Goal: Information Seeking & Learning: Compare options

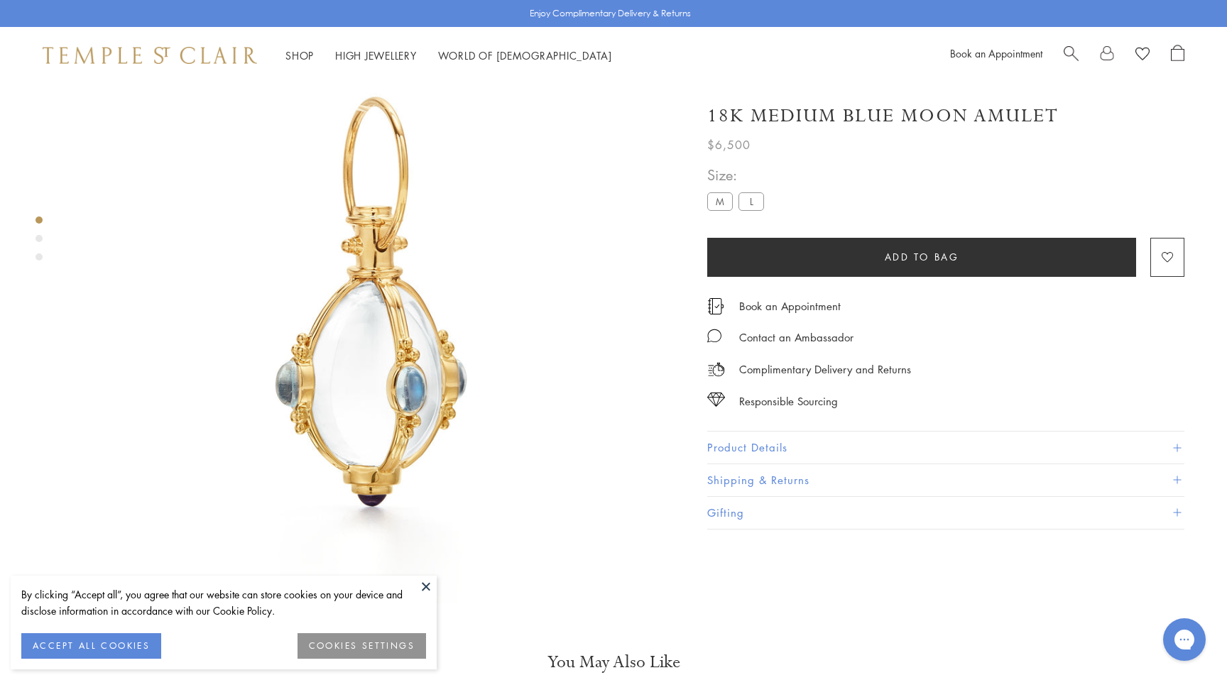
scroll to position [84, 0]
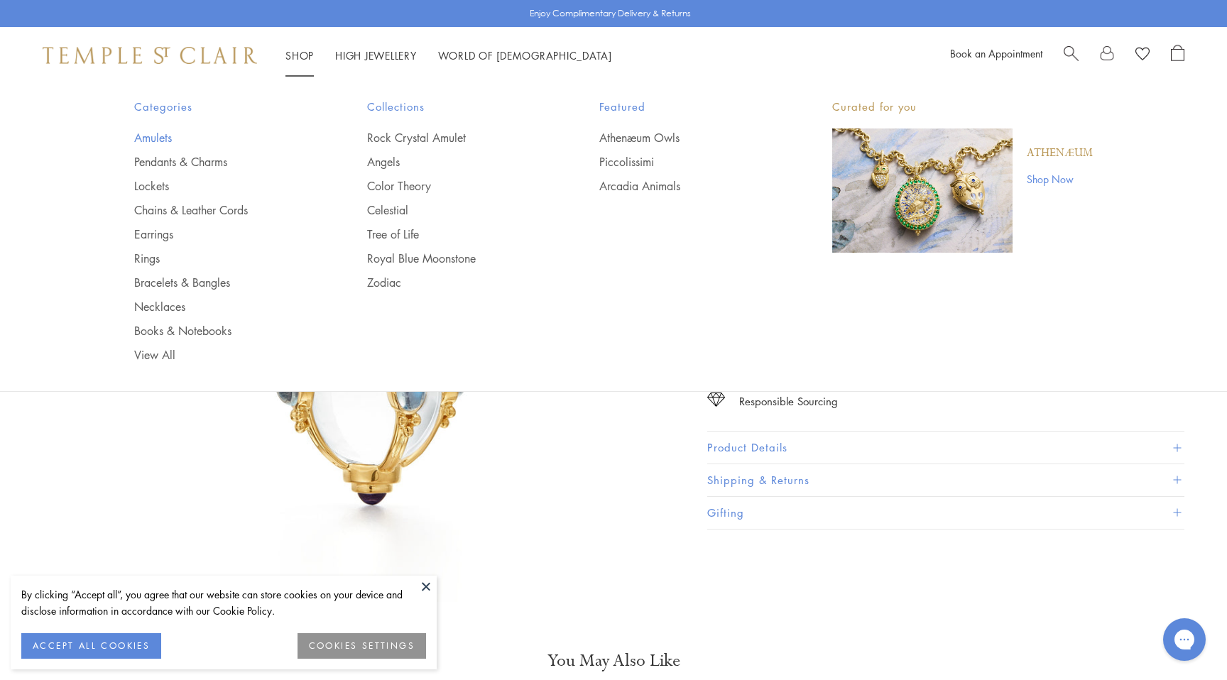
click at [168, 137] on link "Amulets" at bounding box center [222, 138] width 176 height 16
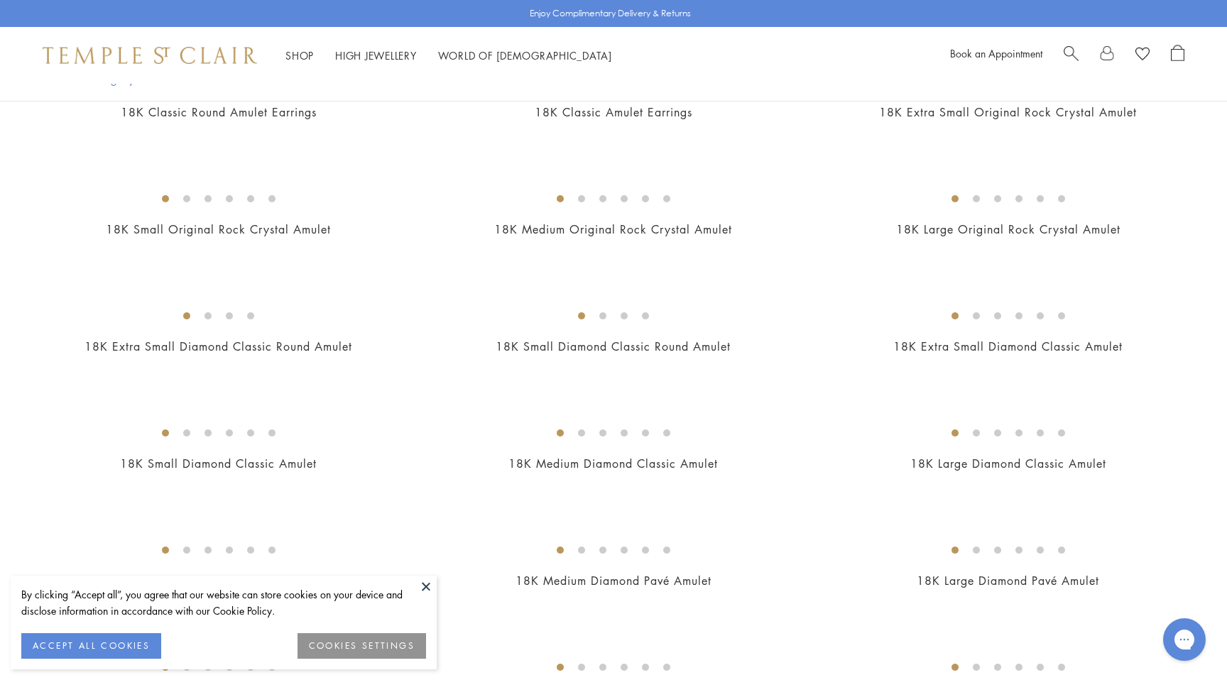
scroll to position [833, 0]
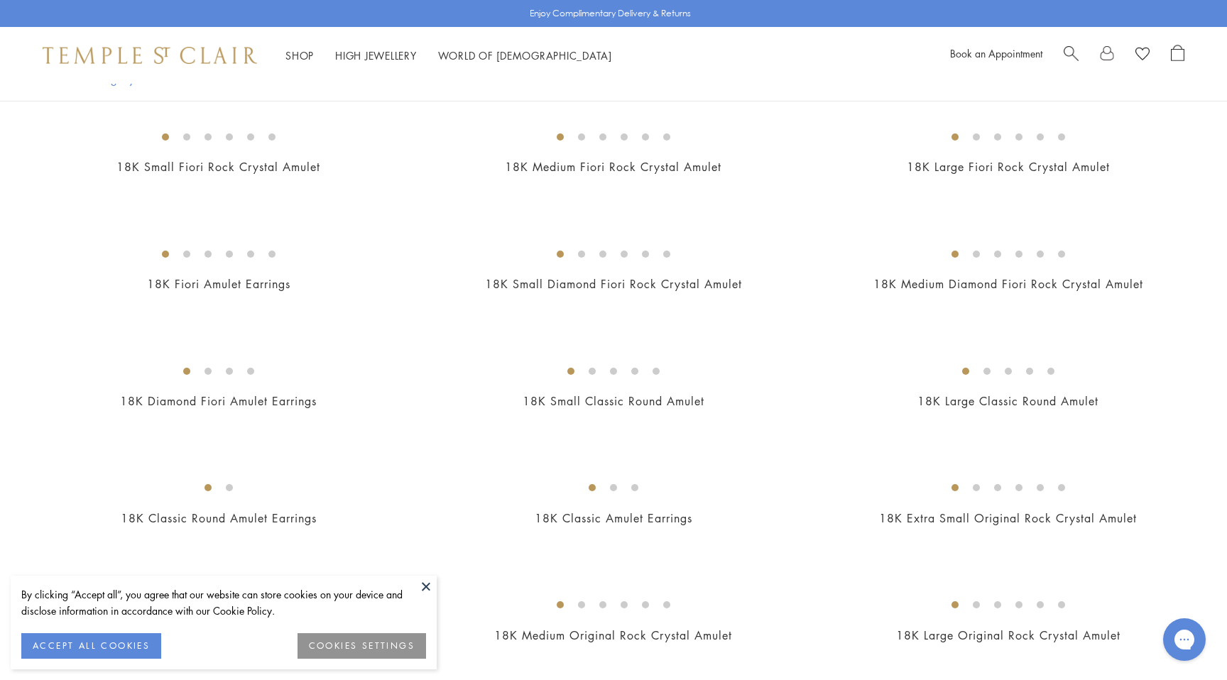
scroll to position [703, 0]
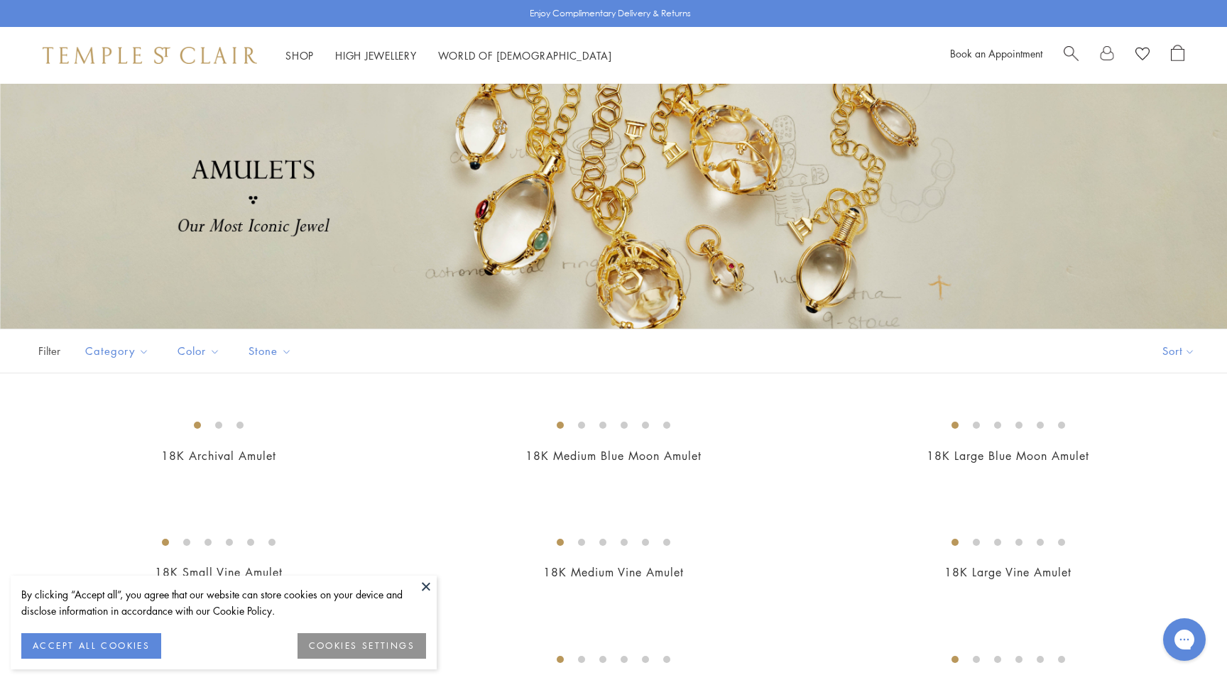
scroll to position [259, 0]
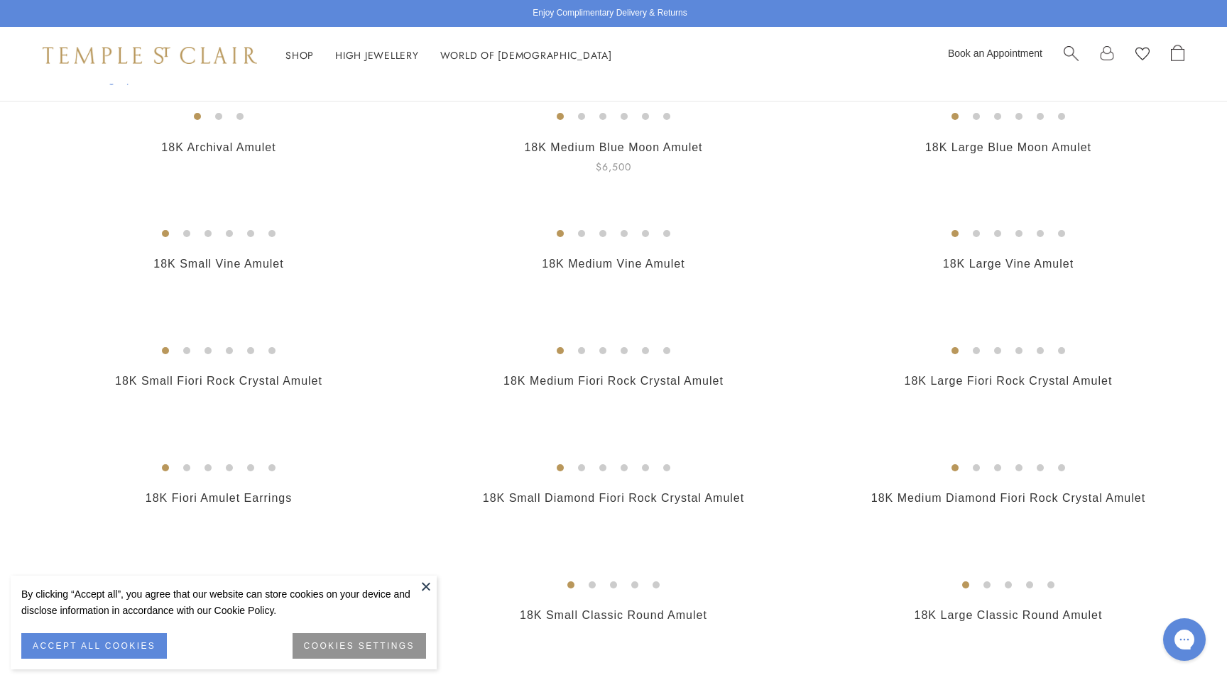
scroll to position [349, 0]
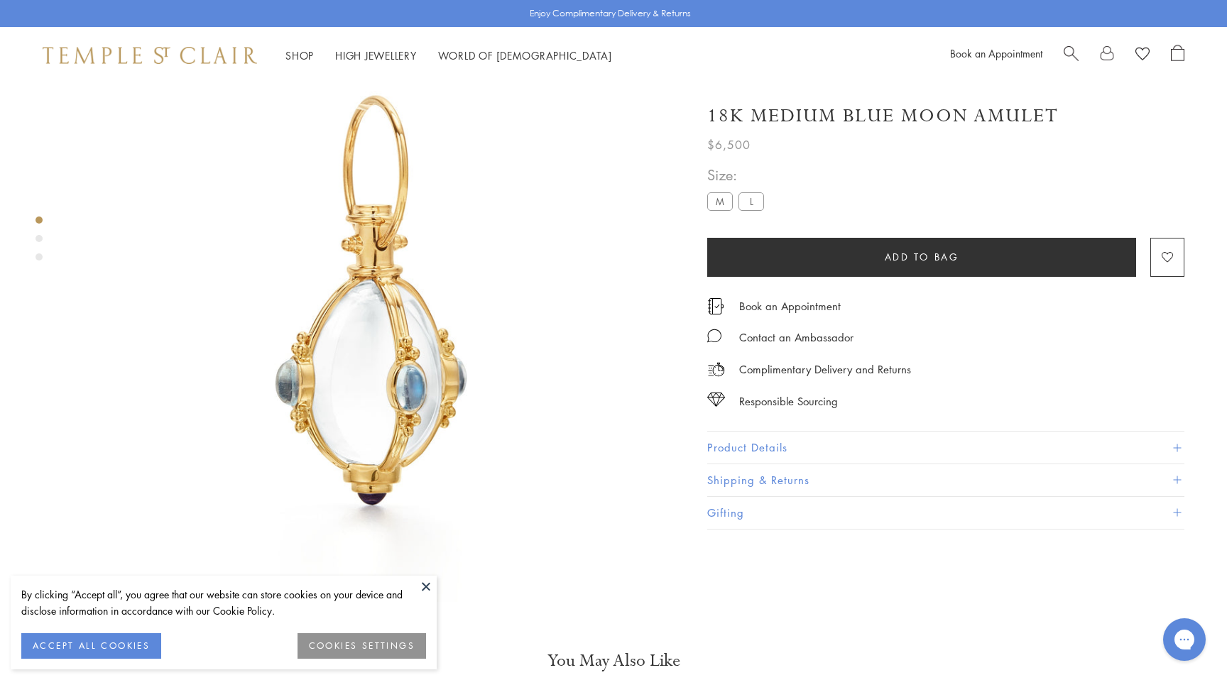
click at [881, 124] on h1 "18K Medium Blue Moon Amulet" at bounding box center [883, 116] width 352 height 25
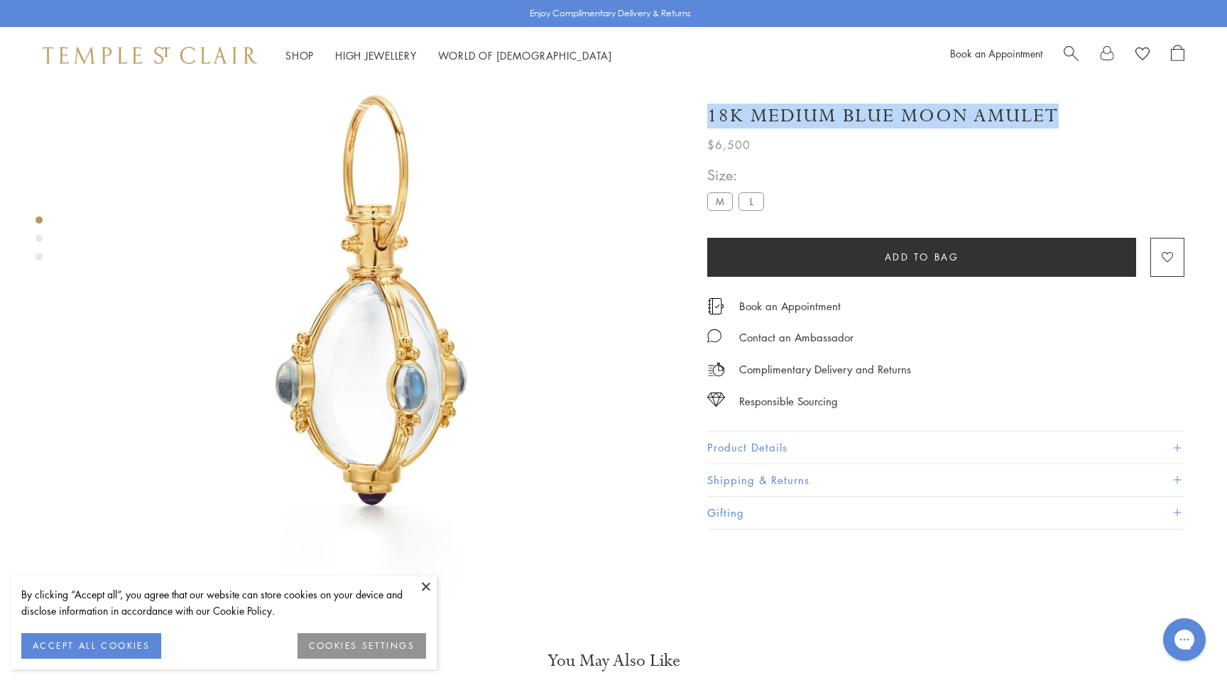
click at [881, 124] on h1 "18K Medium Blue Moon Amulet" at bounding box center [883, 116] width 352 height 25
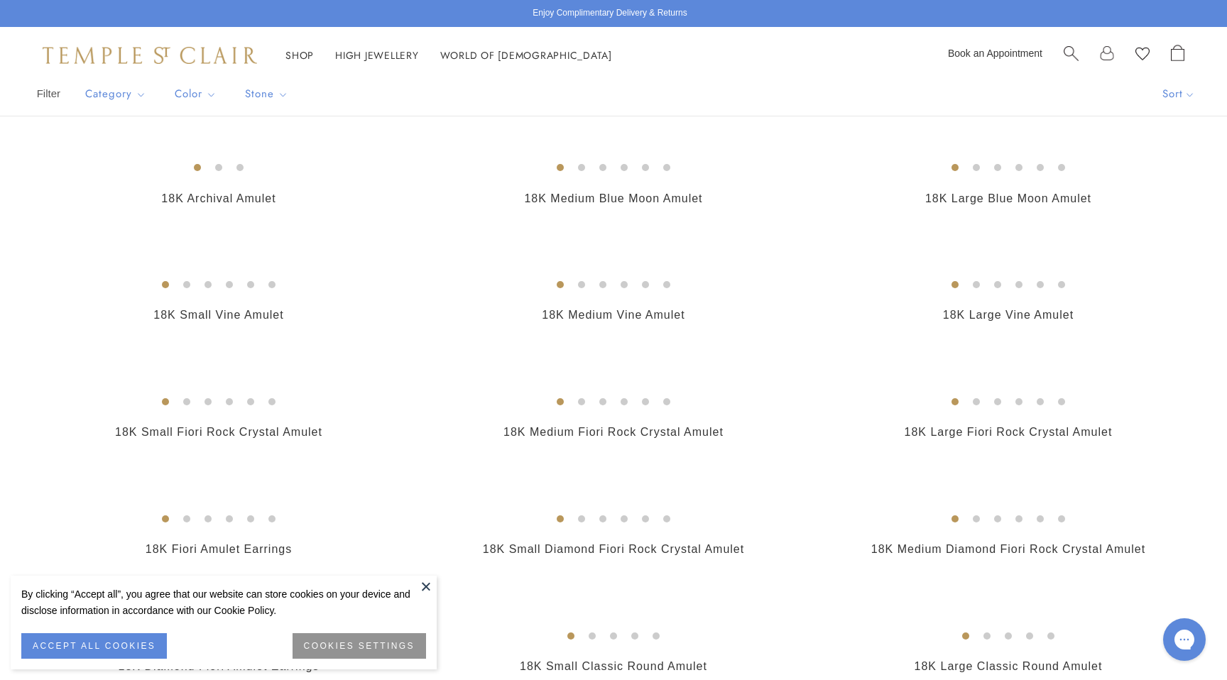
scroll to position [287, 0]
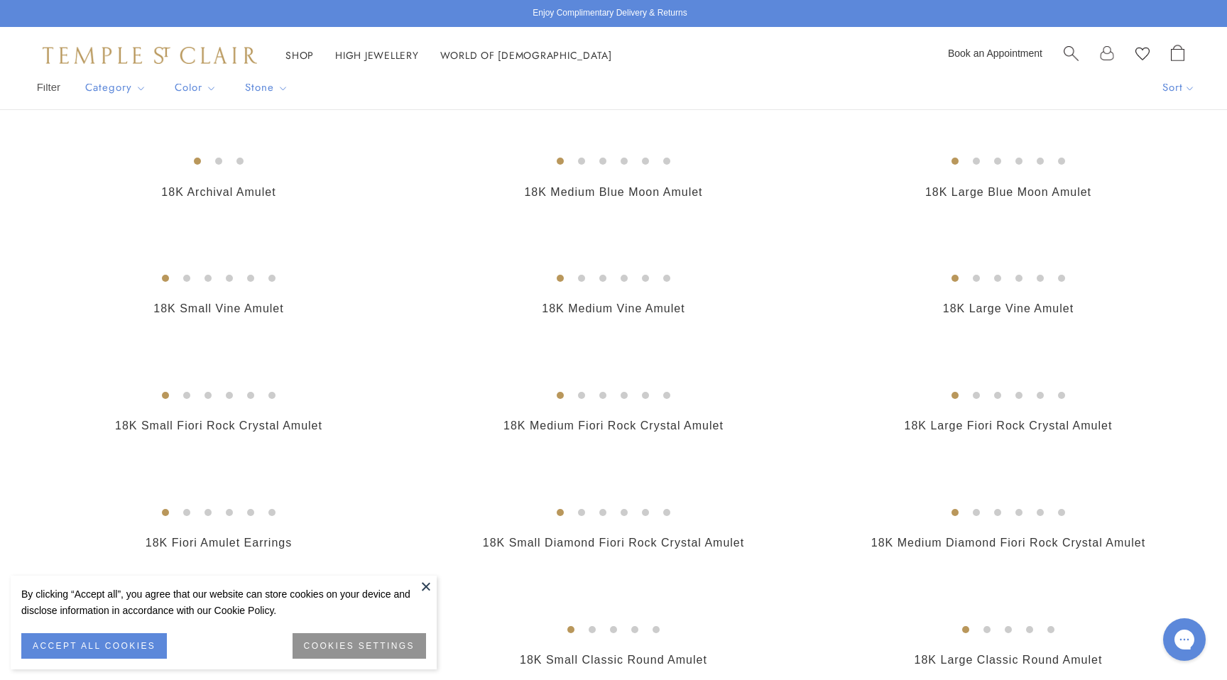
scroll to position [310, 0]
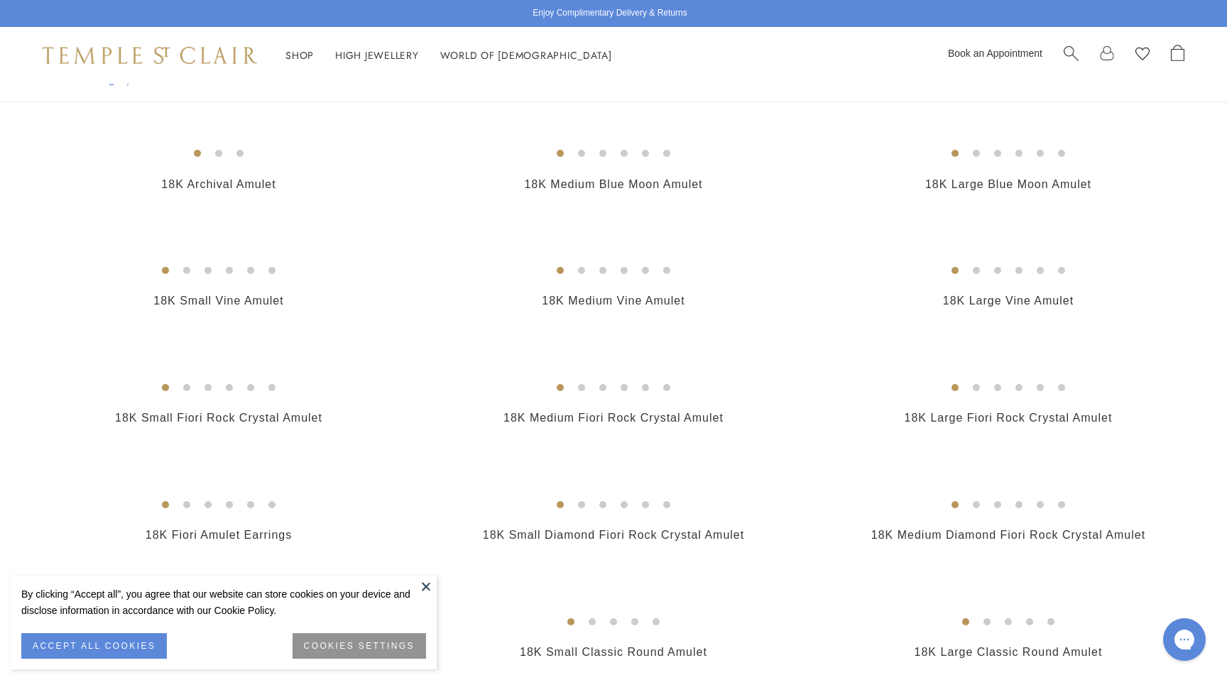
drag, startPoint x: 578, startPoint y: 585, endPoint x: 580, endPoint y: 592, distance: 7.4
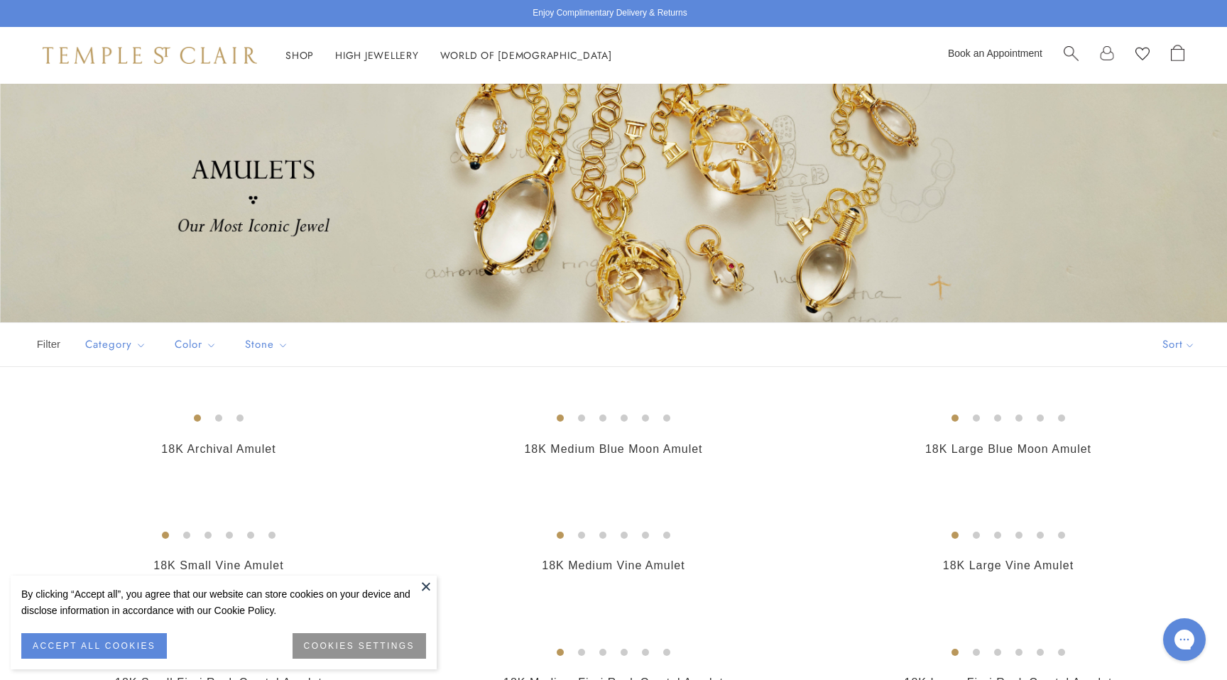
scroll to position [0, 0]
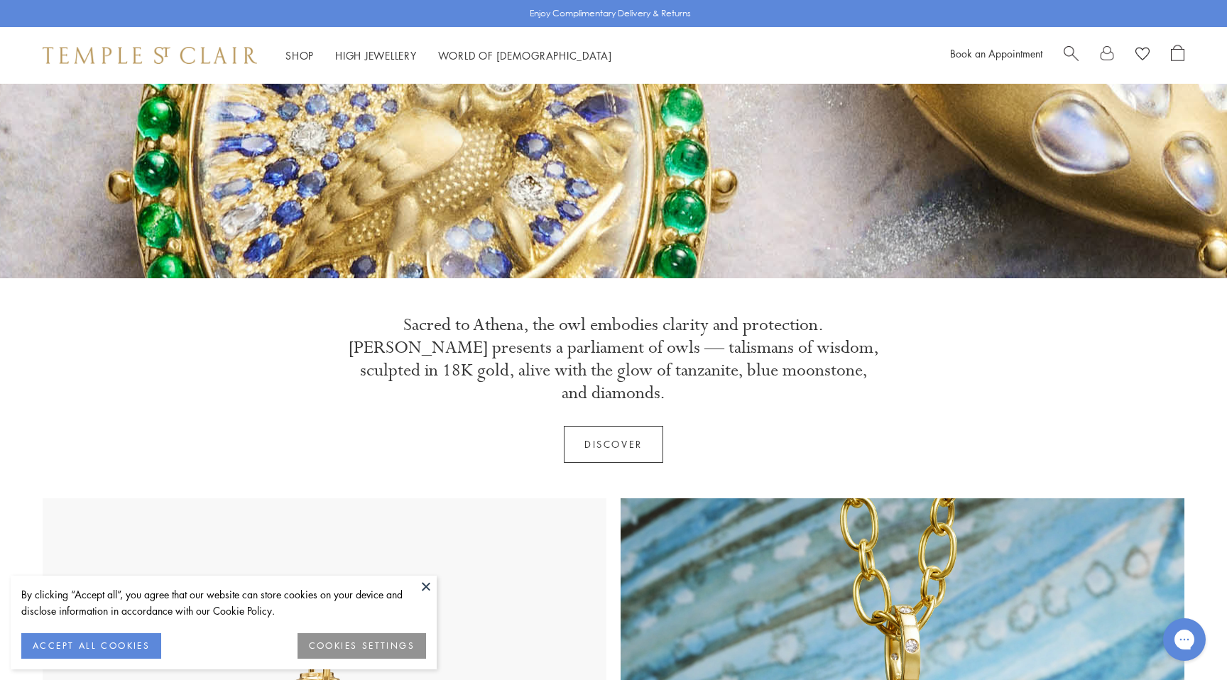
scroll to position [751, 0]
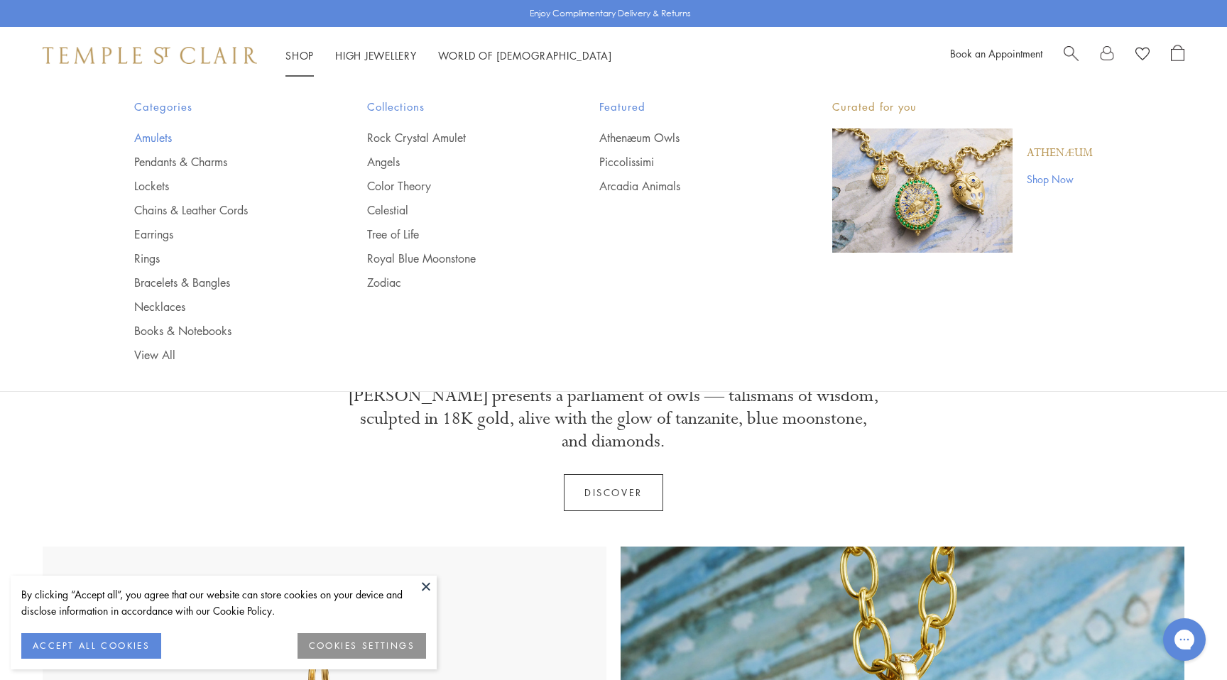
click at [155, 139] on link "Amulets" at bounding box center [222, 138] width 176 height 16
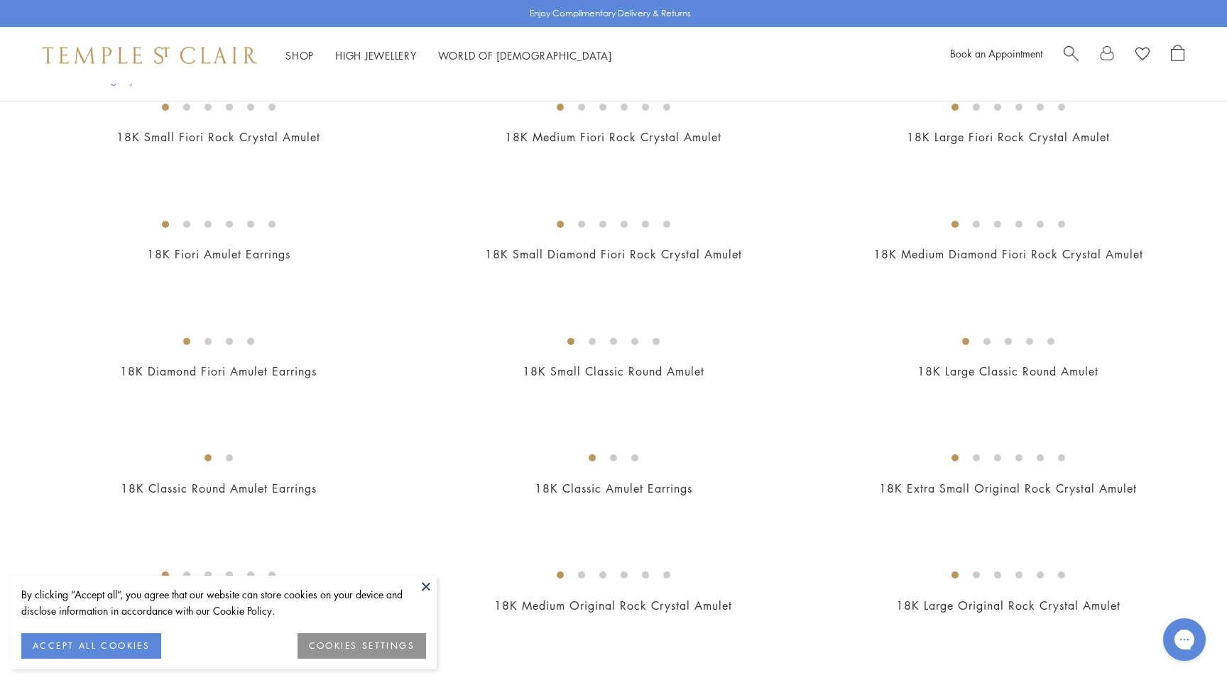
scroll to position [624, 0]
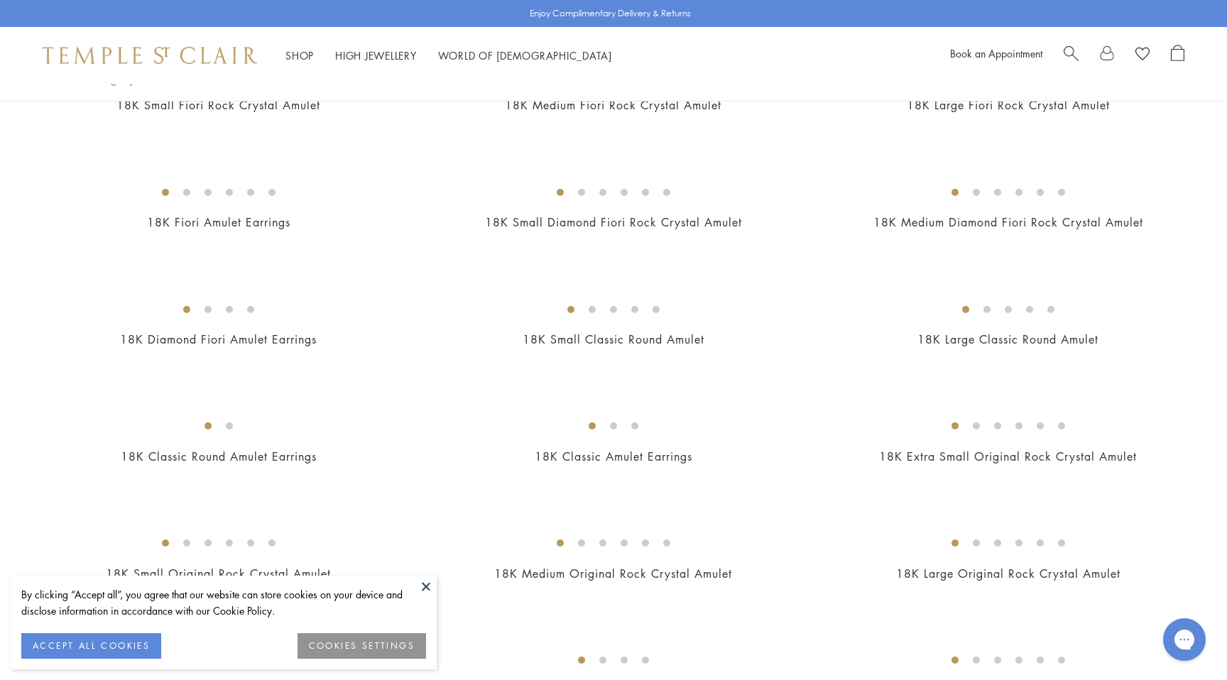
click at [0, 0] on img at bounding box center [0, 0] width 0 height 0
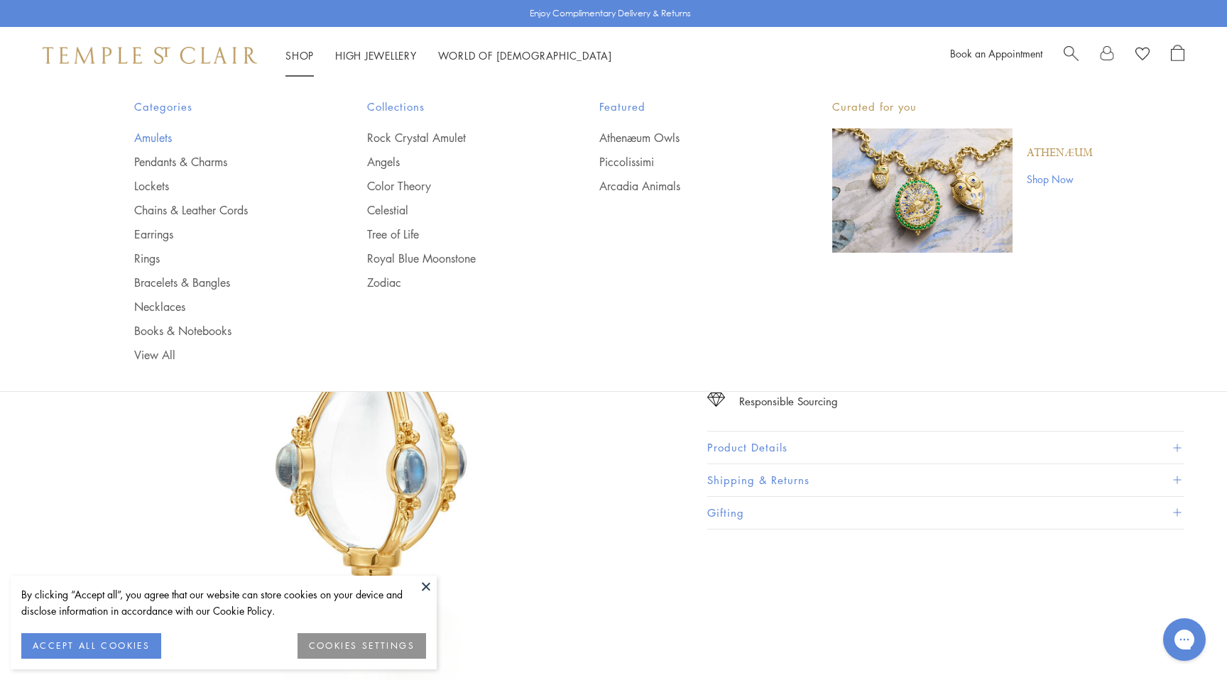
click at [155, 136] on link "Amulets" at bounding box center [222, 138] width 176 height 16
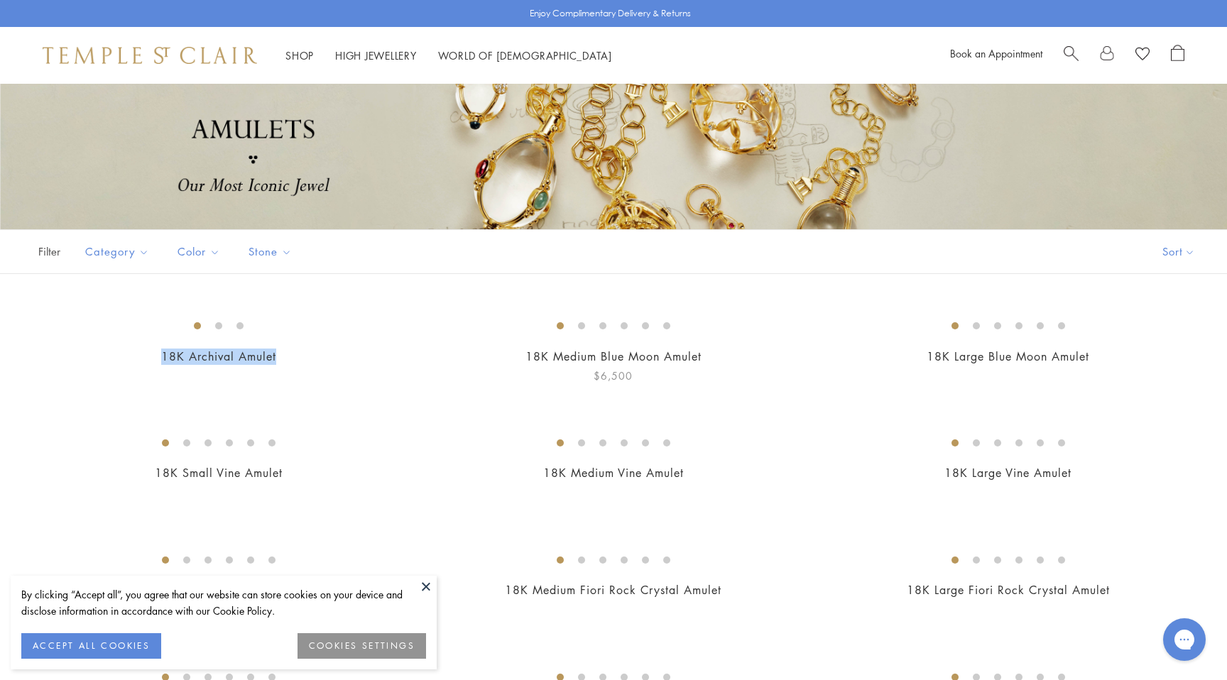
scroll to position [131, 0]
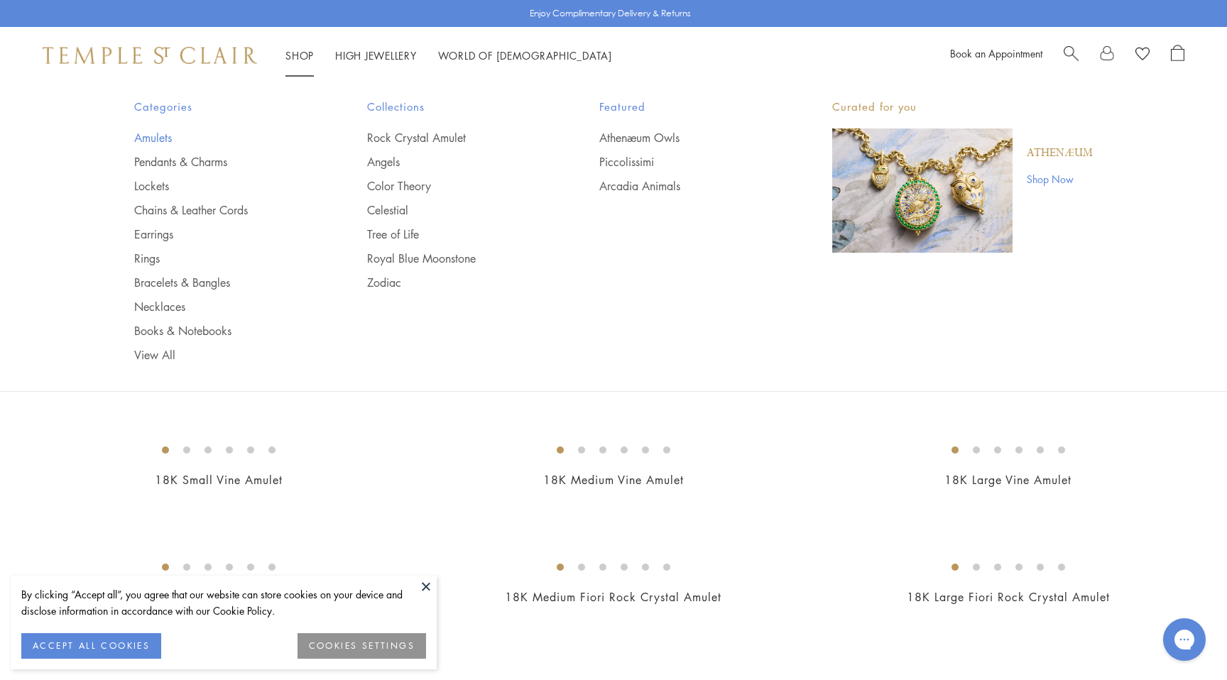
click at [159, 140] on link "Amulets" at bounding box center [222, 138] width 176 height 16
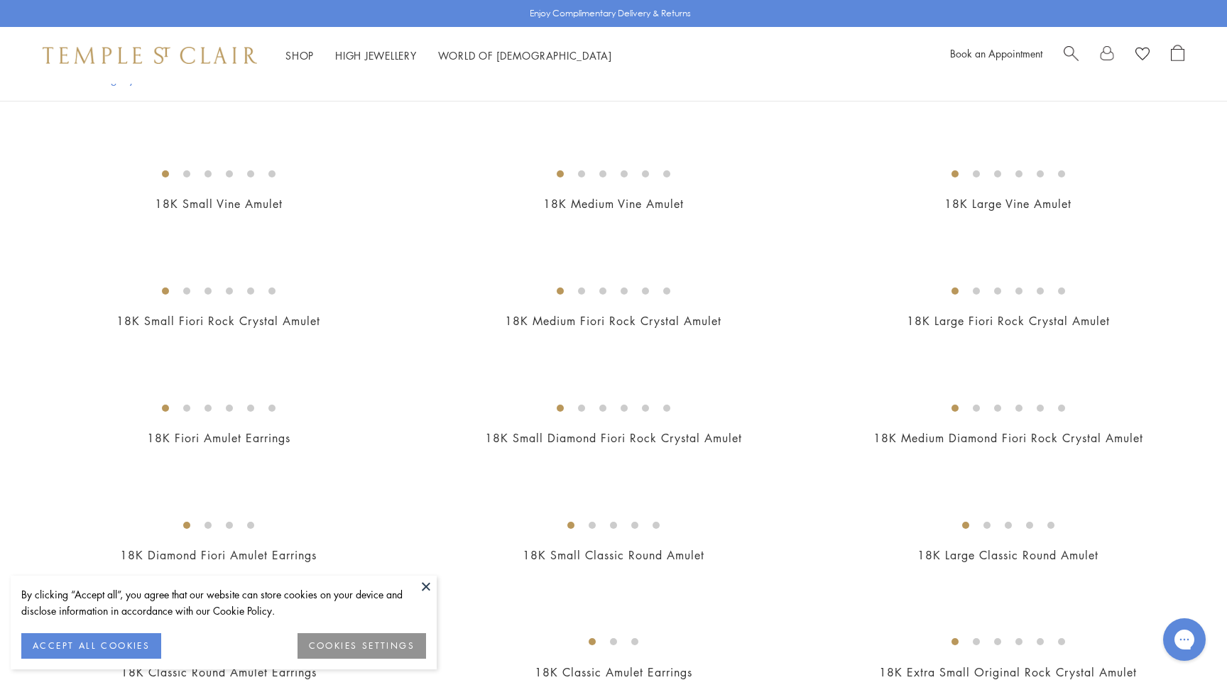
scroll to position [232, 0]
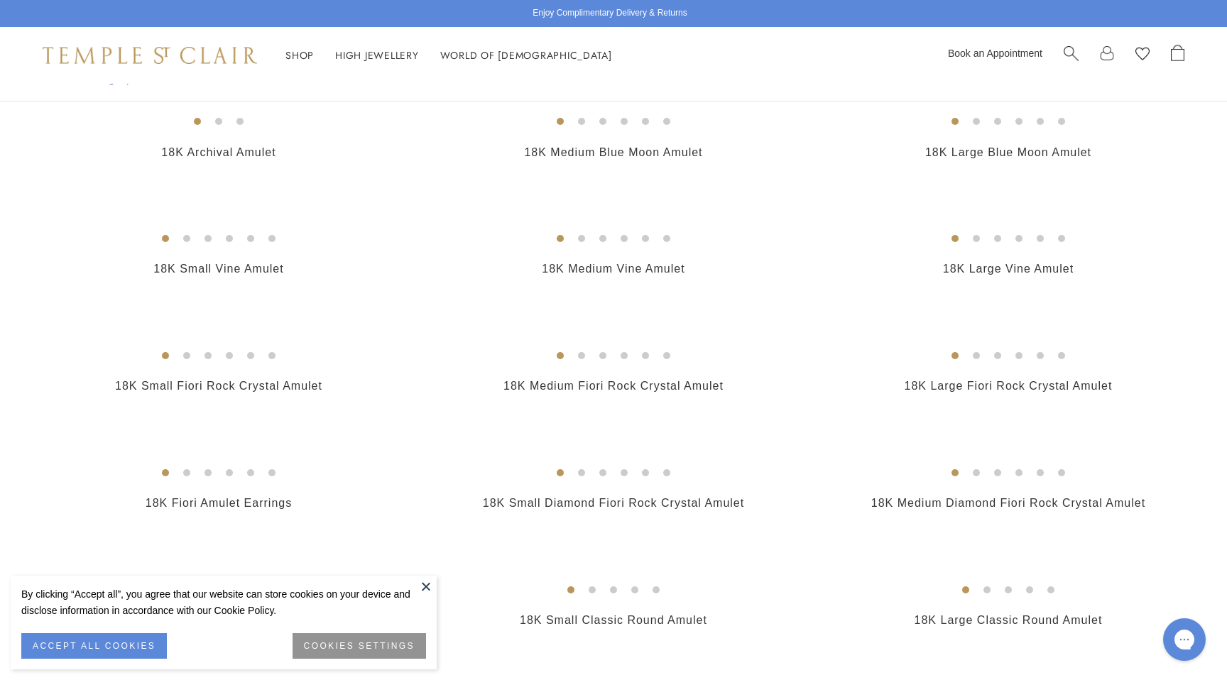
scroll to position [347, 0]
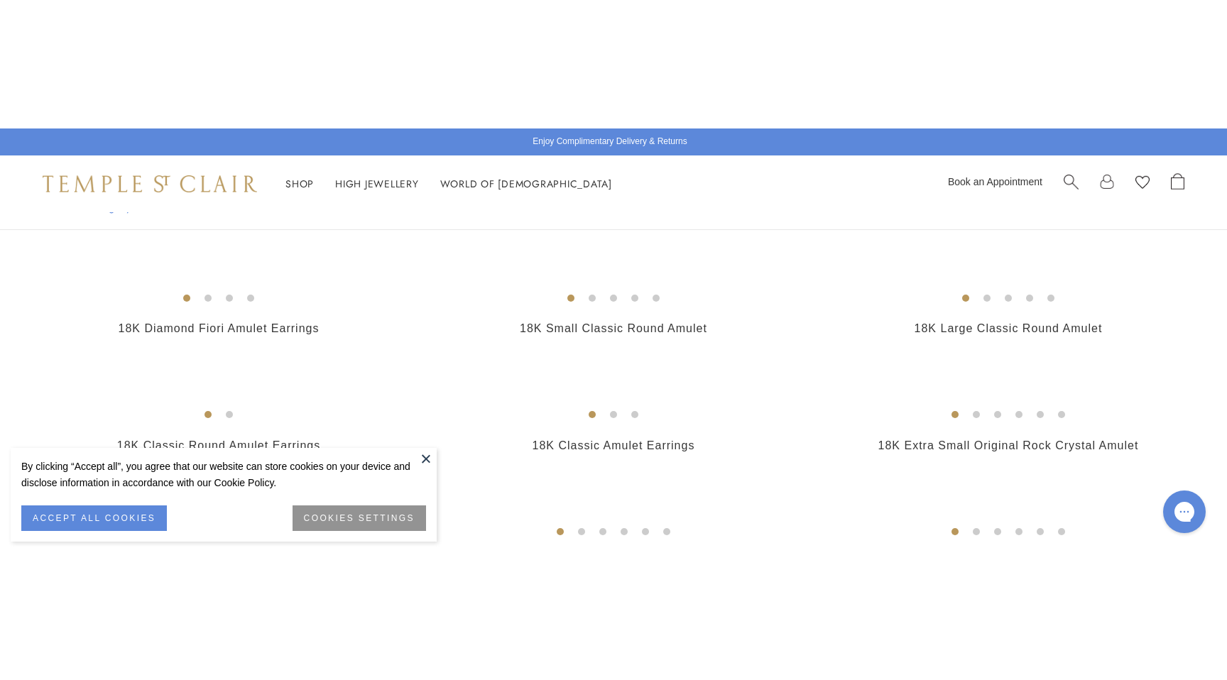
scroll to position [807, 0]
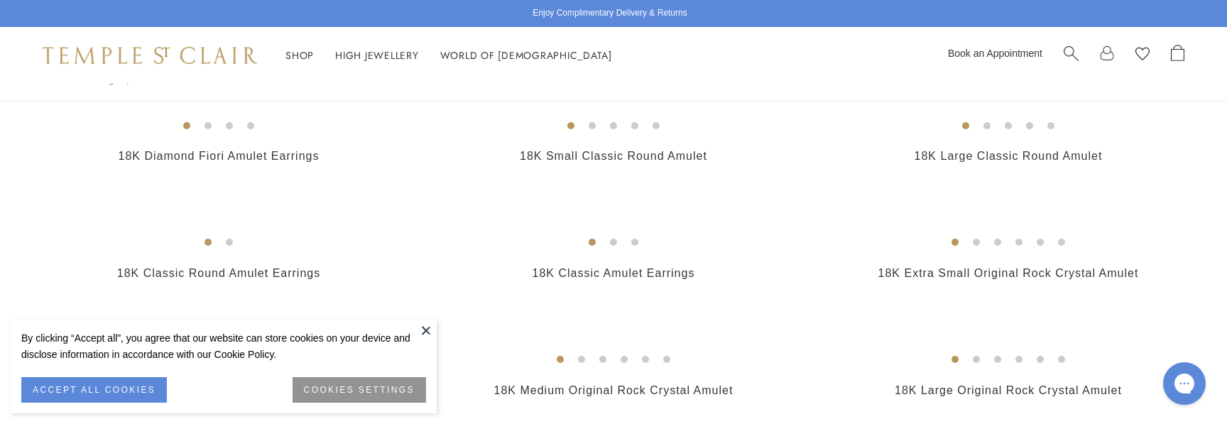
click at [426, 332] on button at bounding box center [425, 330] width 21 height 21
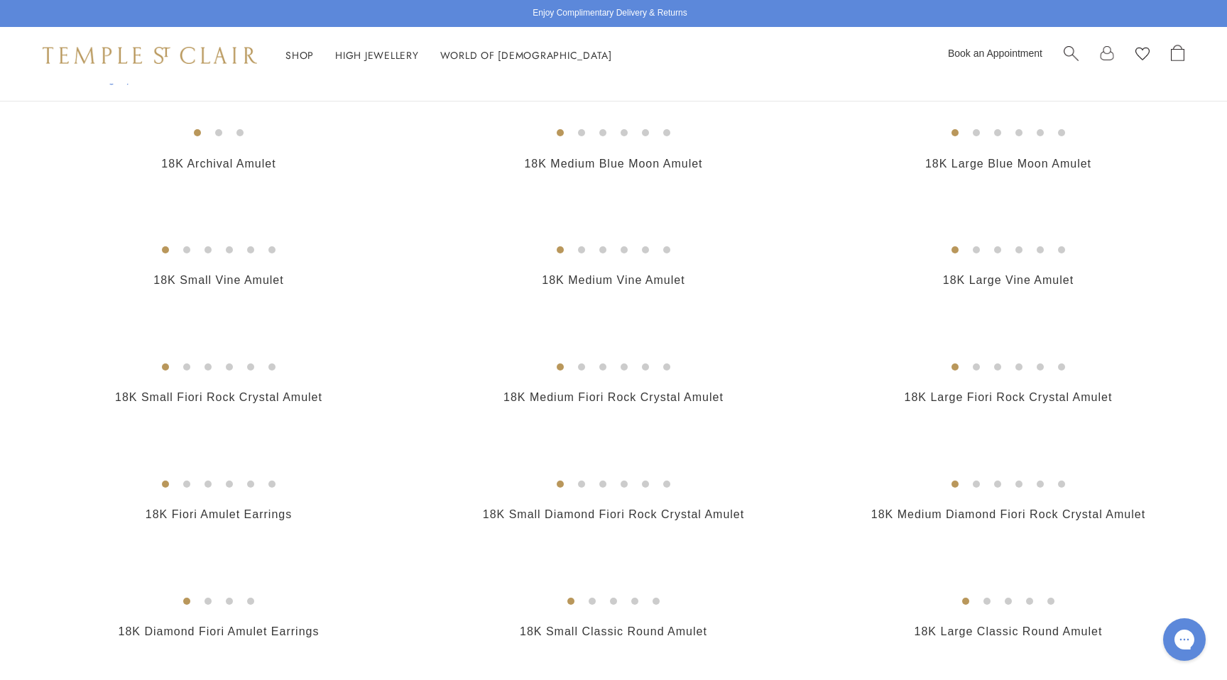
scroll to position [0, 0]
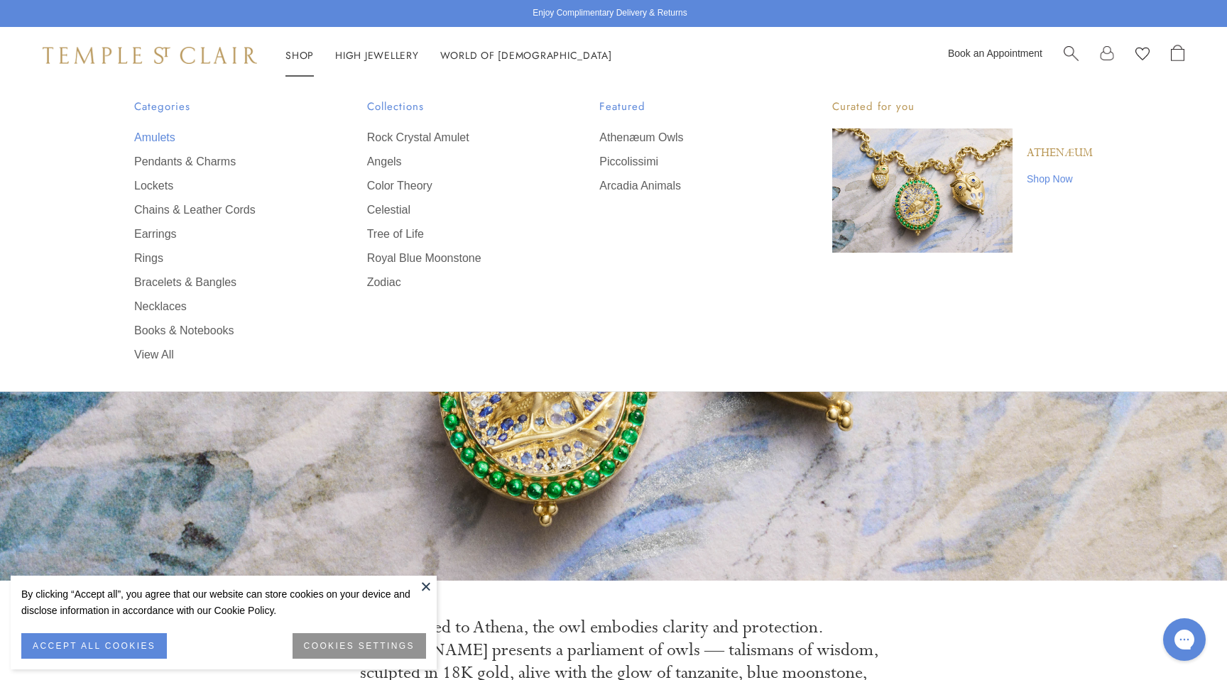
click at [161, 136] on link "Amulets" at bounding box center [222, 138] width 176 height 16
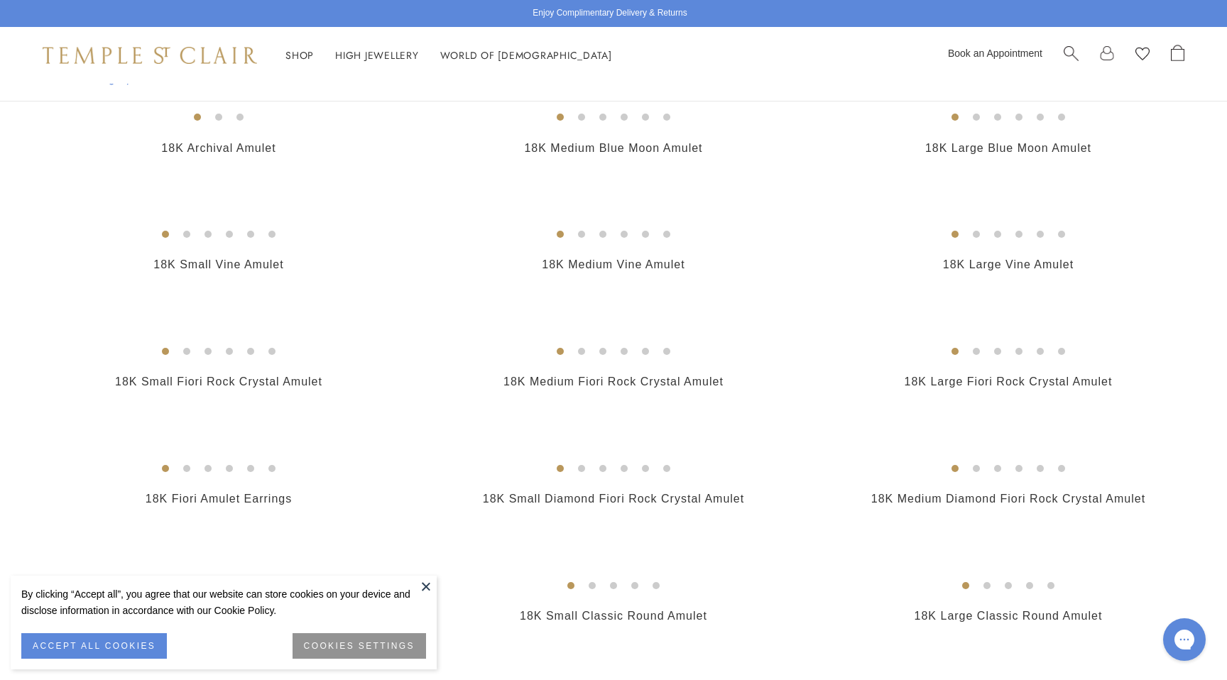
scroll to position [347, 0]
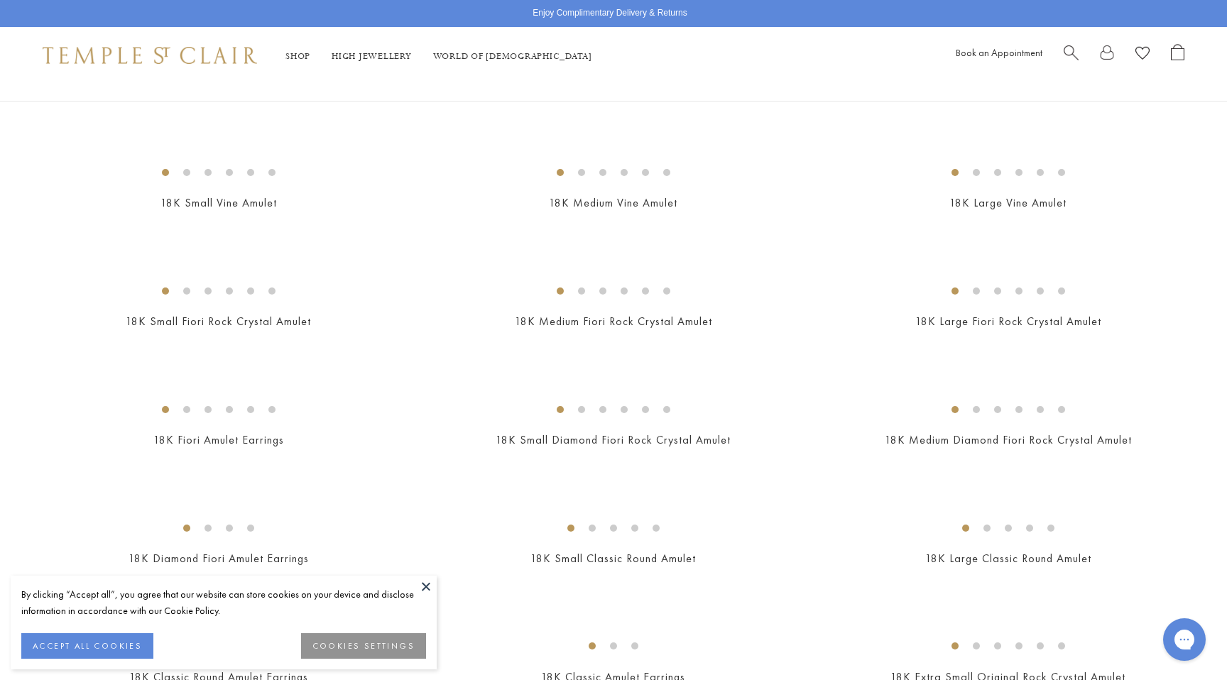
scroll to position [386, 0]
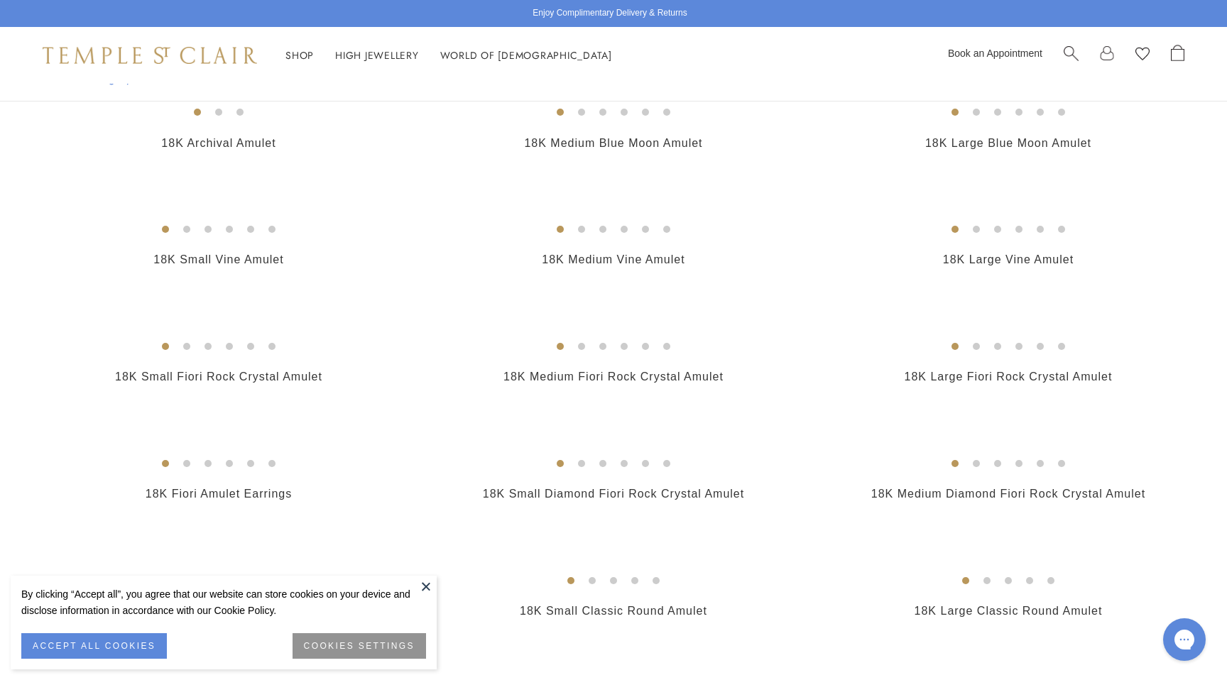
scroll to position [353, 0]
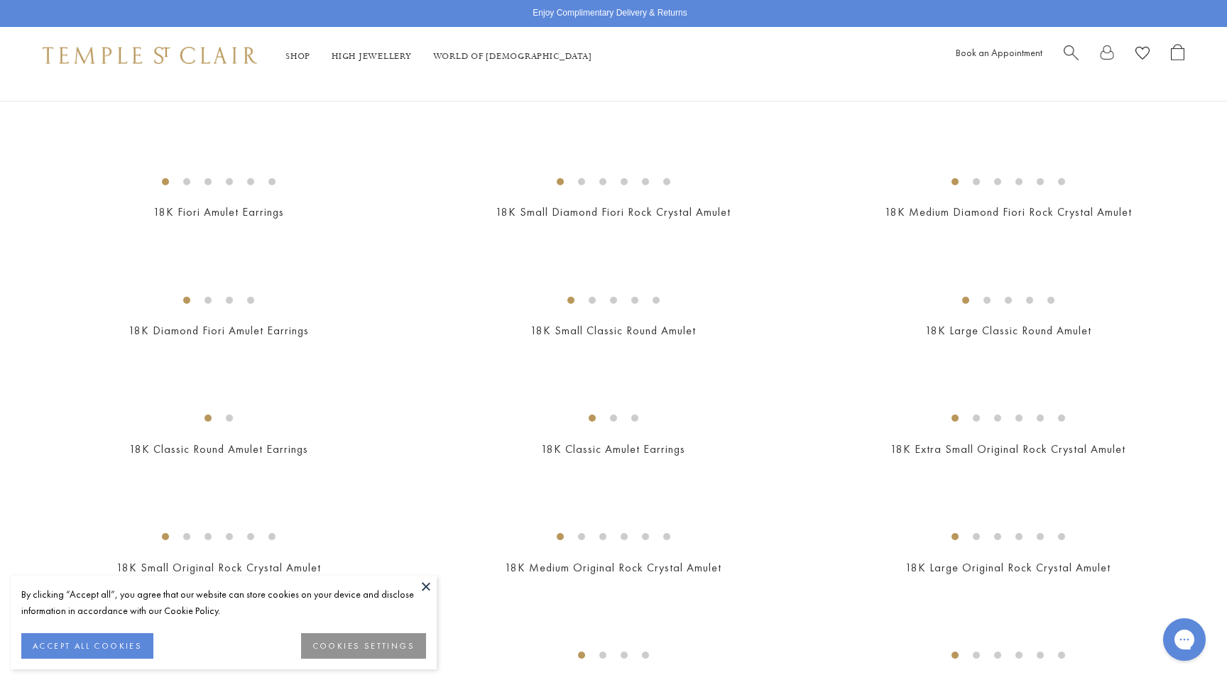
scroll to position [720, 0]
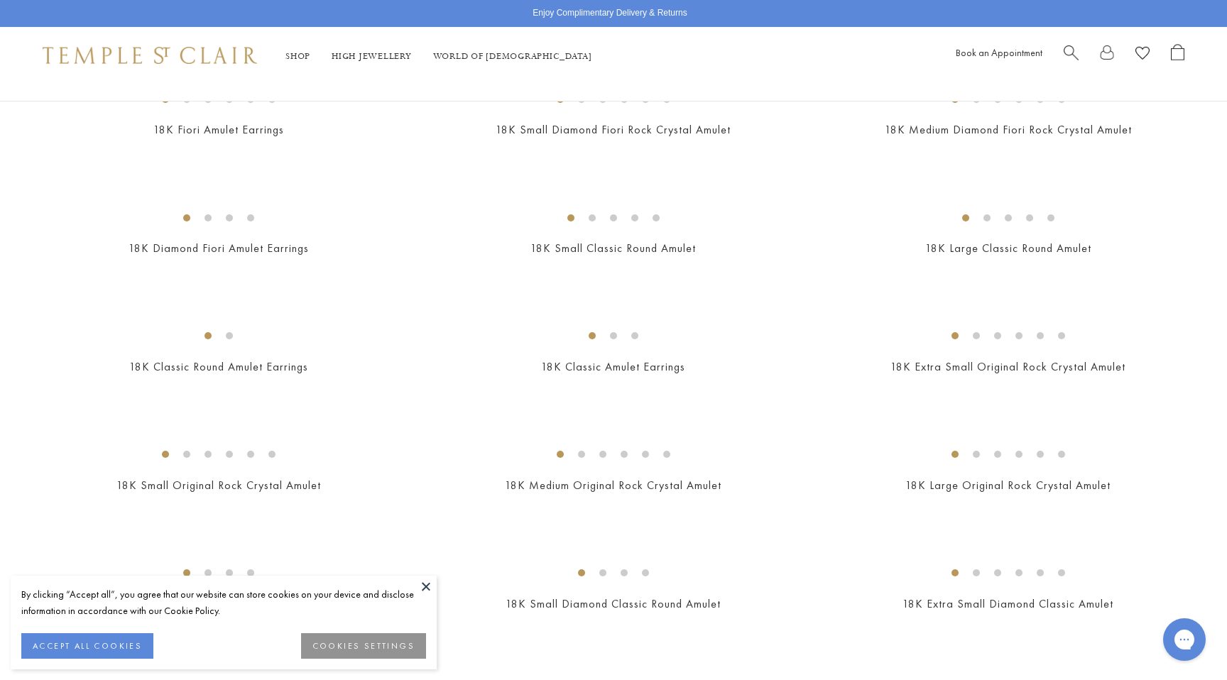
click at [0, 0] on img at bounding box center [0, 0] width 0 height 0
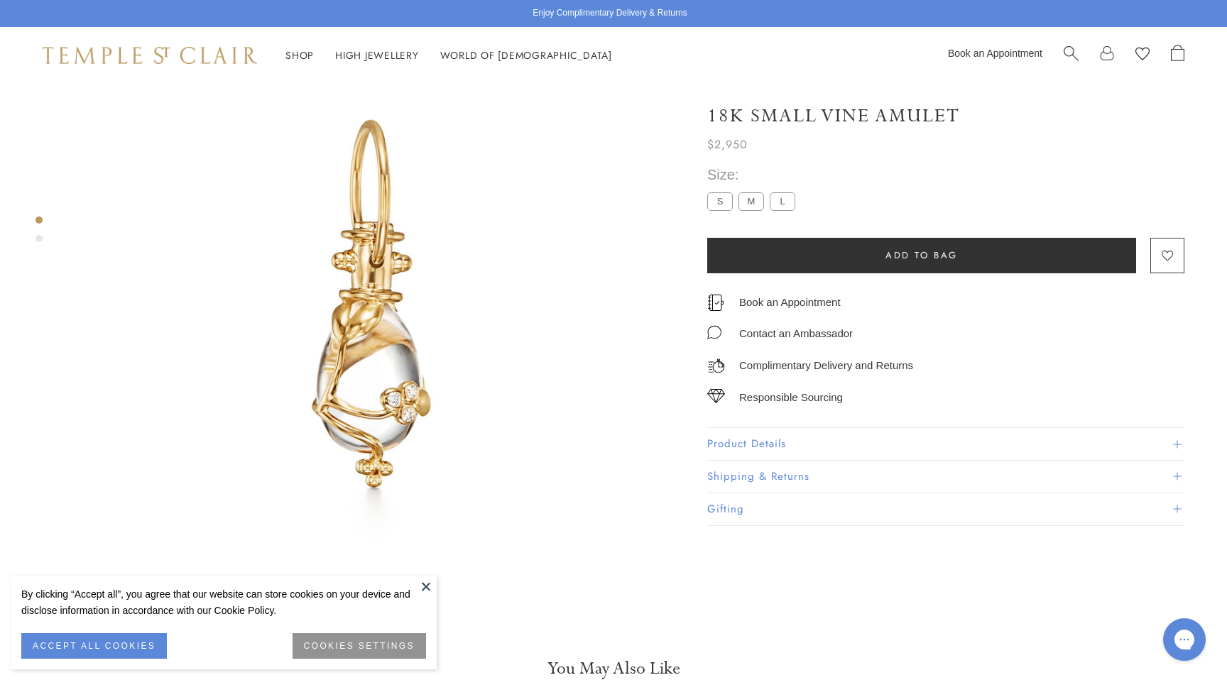
scroll to position [84, 0]
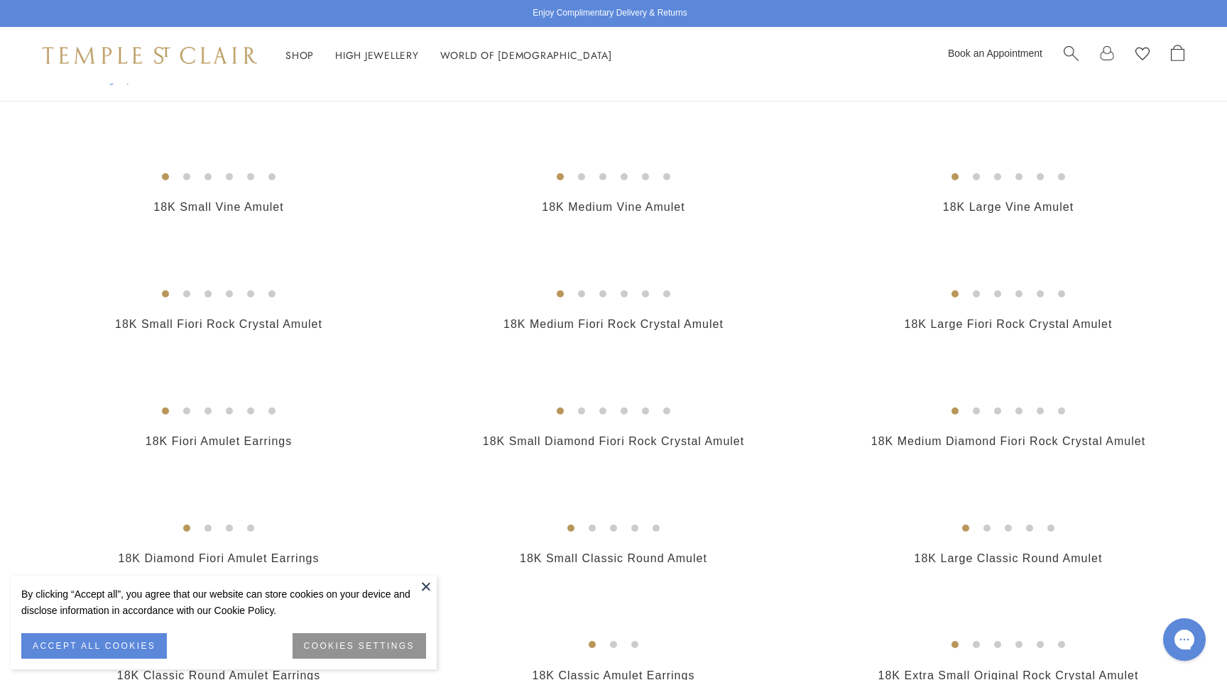
scroll to position [413, 0]
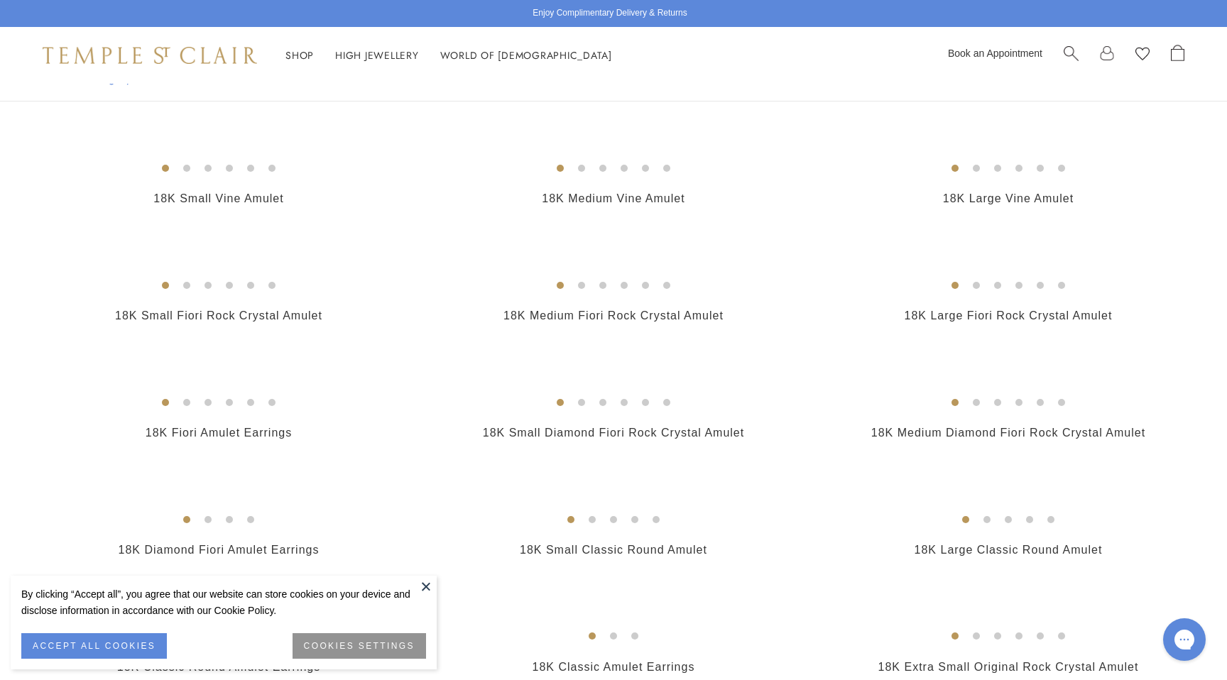
click at [423, 586] on button at bounding box center [425, 586] width 21 height 21
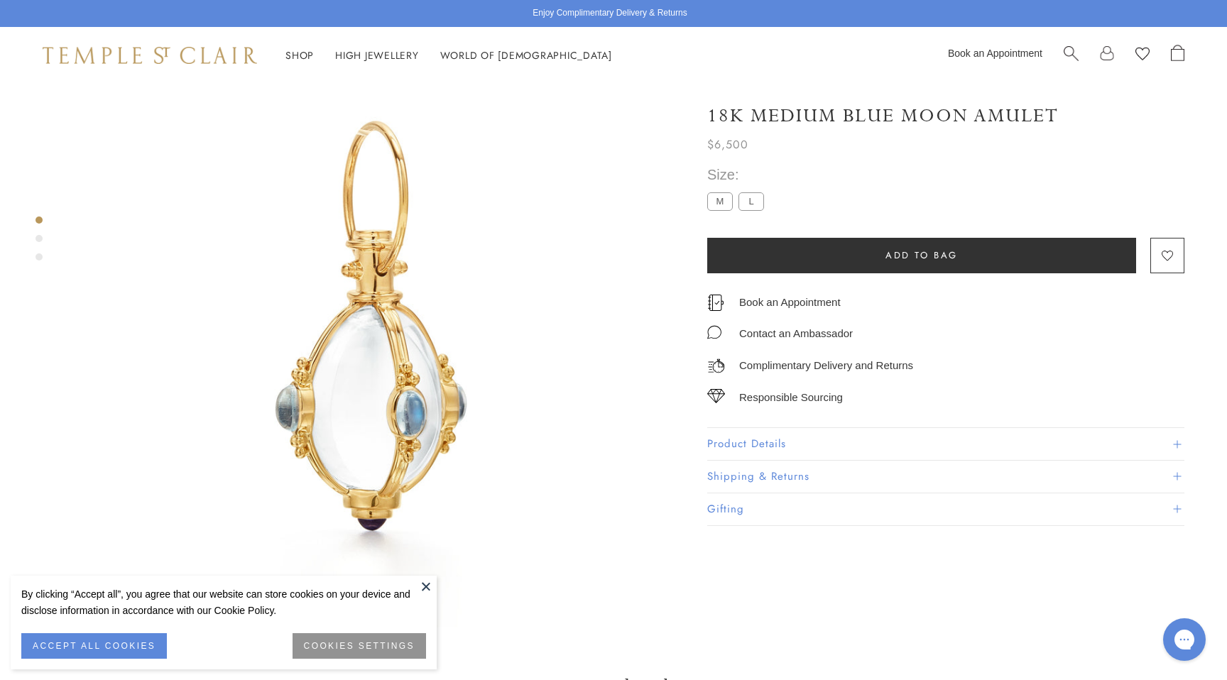
scroll to position [84, 0]
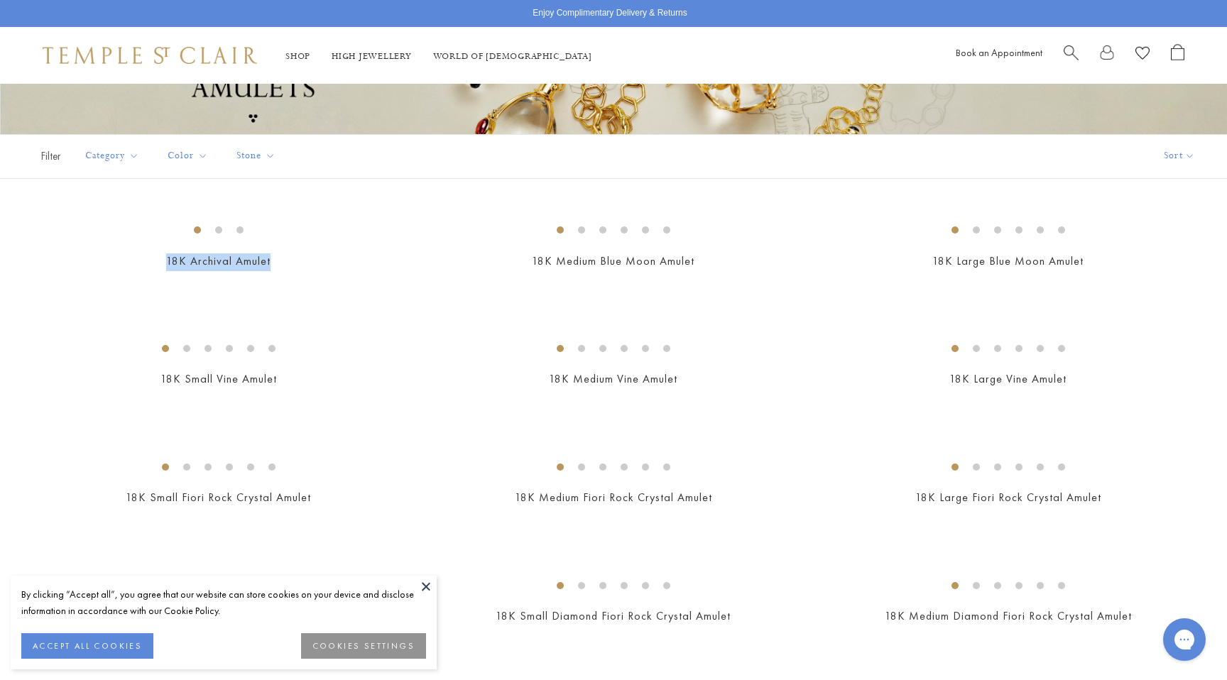
scroll to position [232, 0]
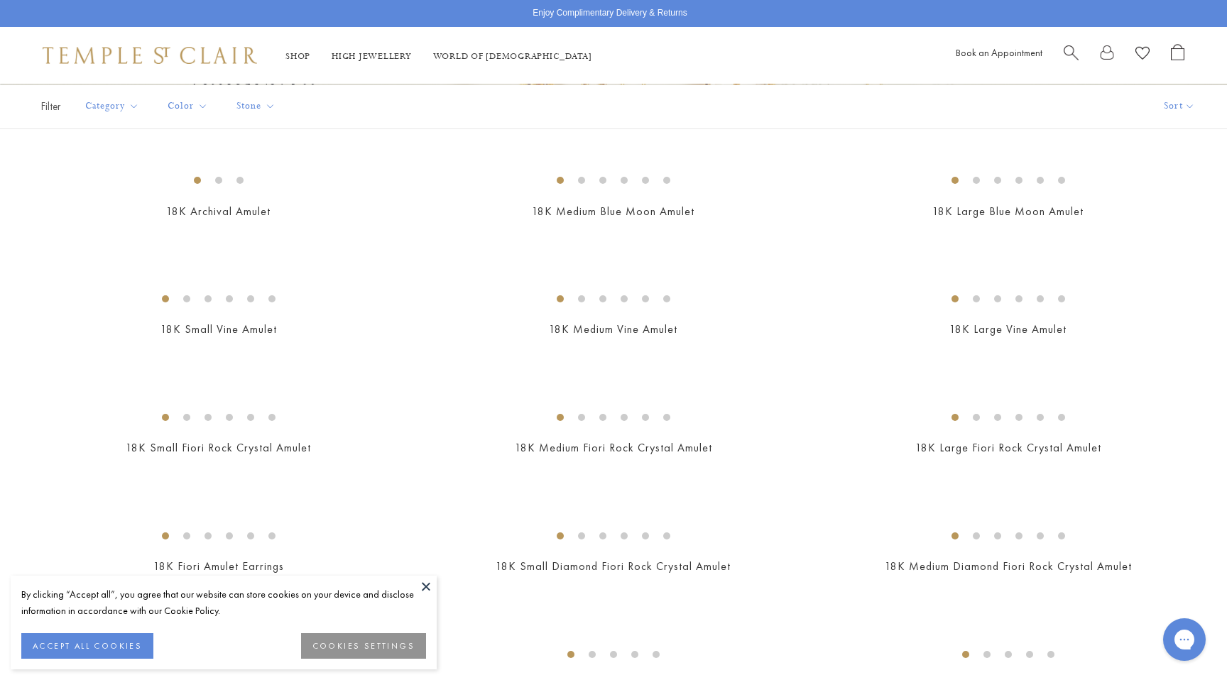
scroll to position [335, 0]
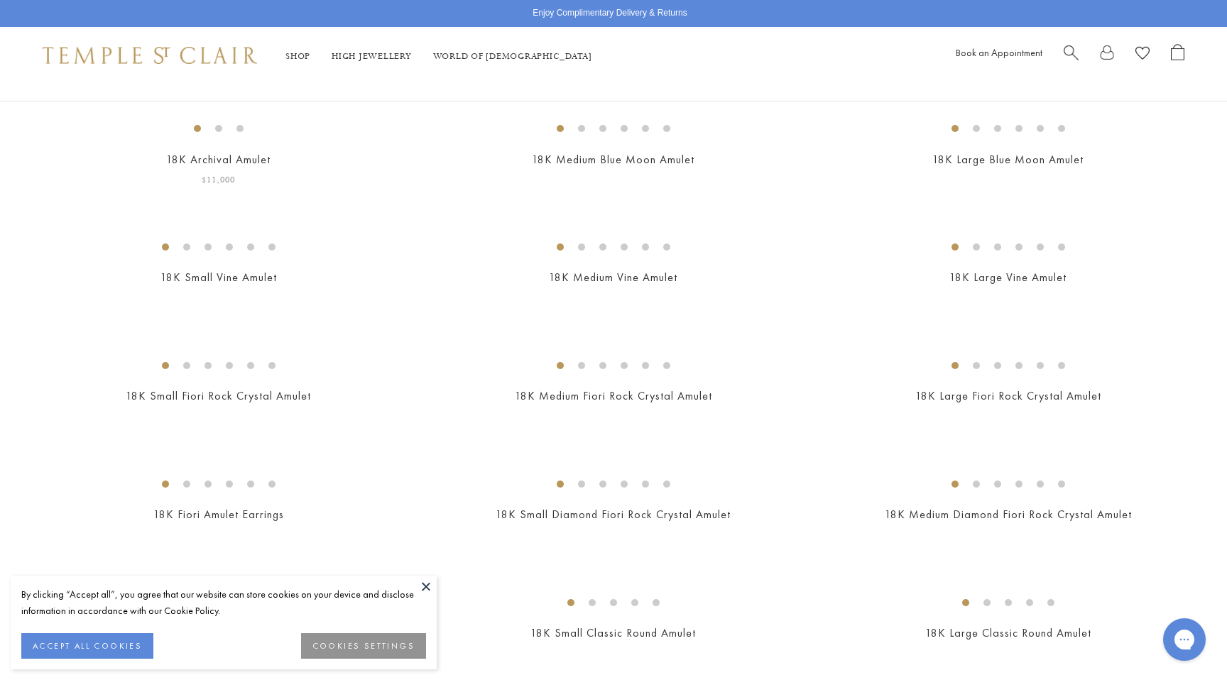
click at [0, 0] on img at bounding box center [0, 0] width 0 height 0
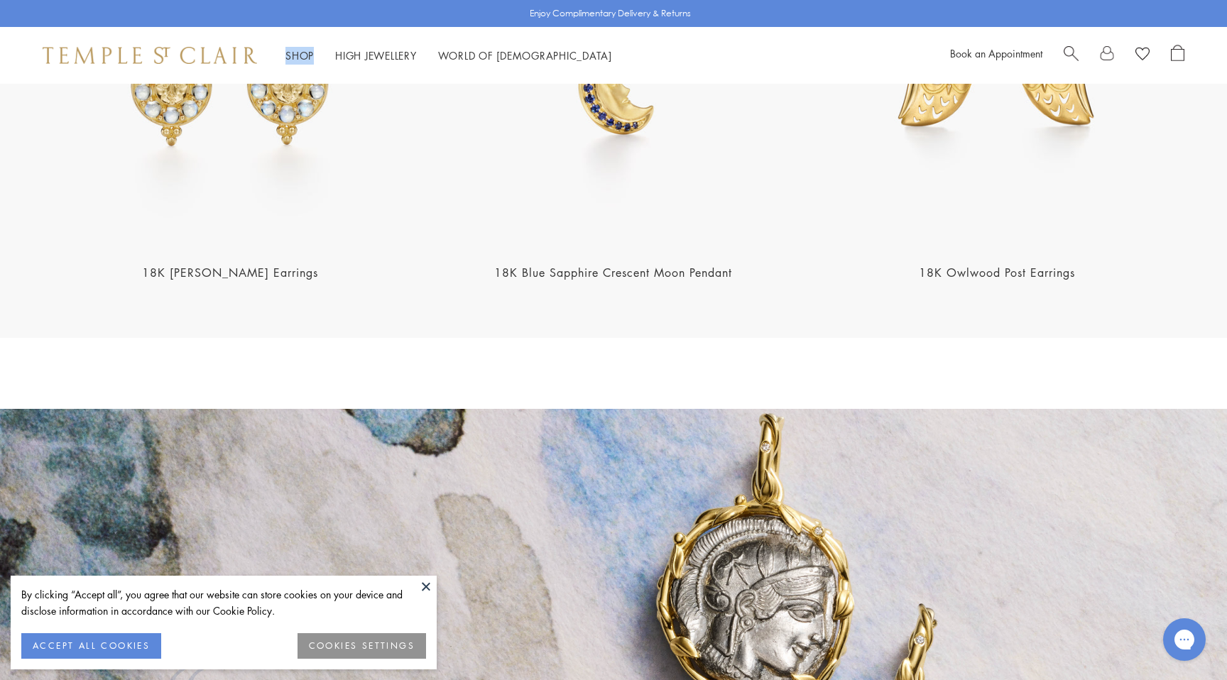
scroll to position [2028, 0]
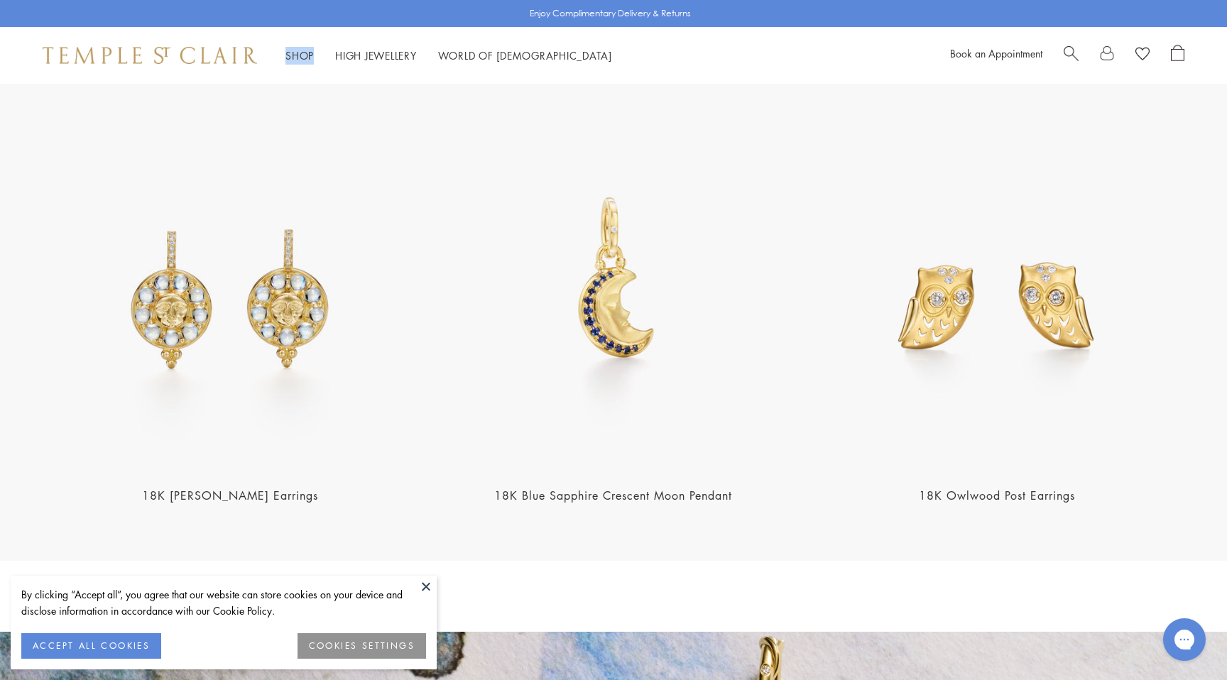
click at [643, 295] on img at bounding box center [613, 283] width 375 height 375
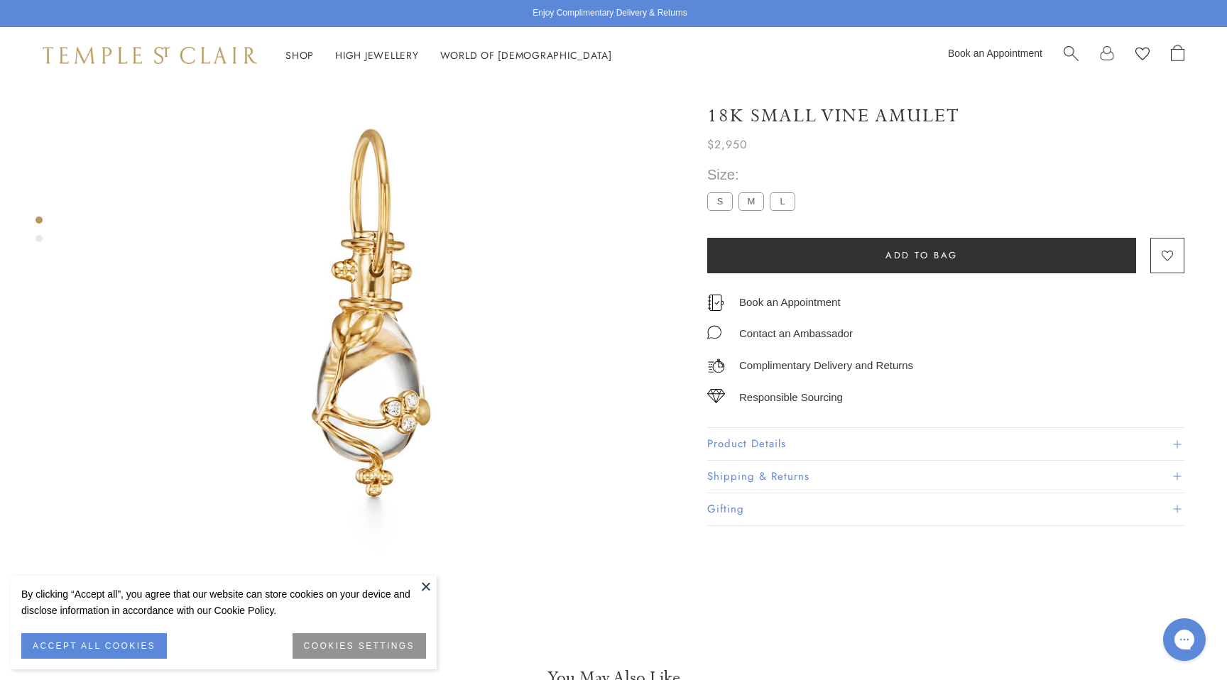
scroll to position [84, 0]
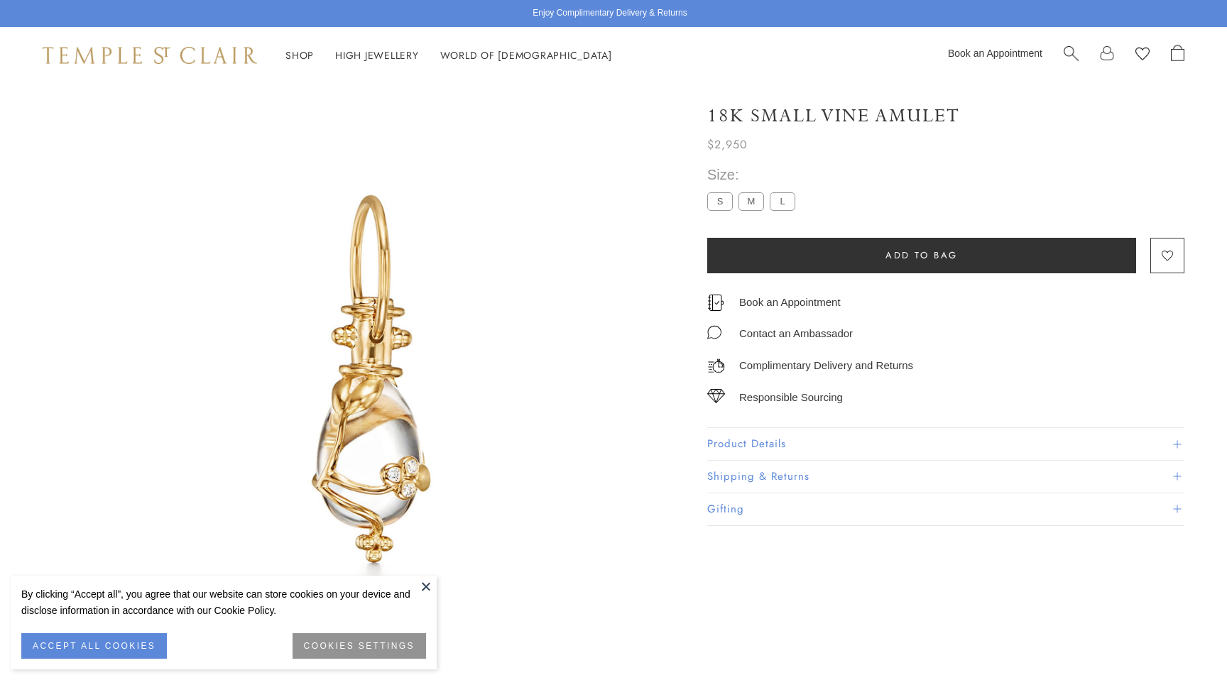
scroll to position [84, 0]
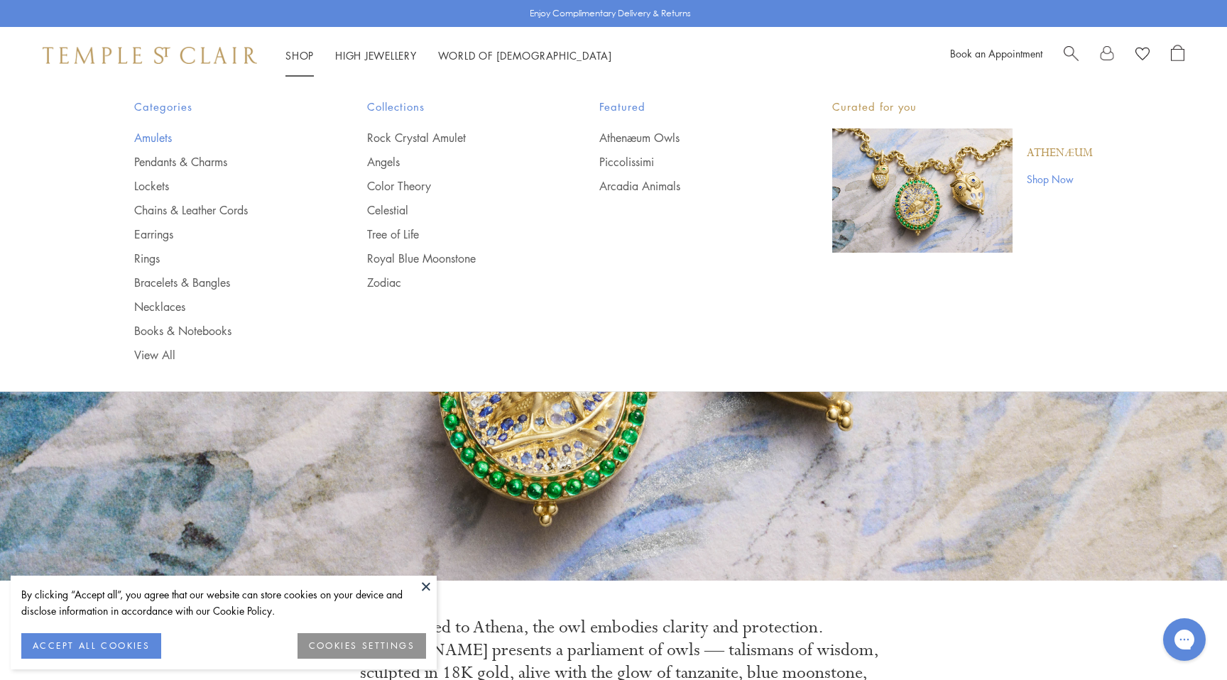
click at [148, 137] on link "Amulets" at bounding box center [222, 138] width 176 height 16
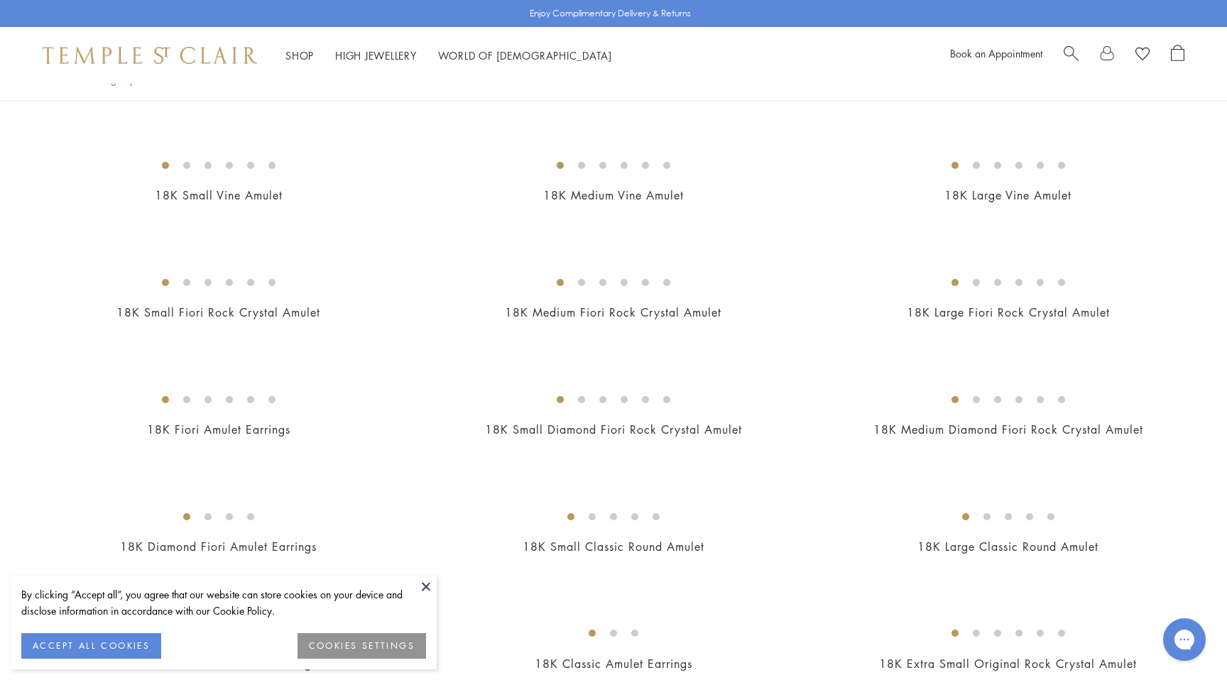
scroll to position [439, 0]
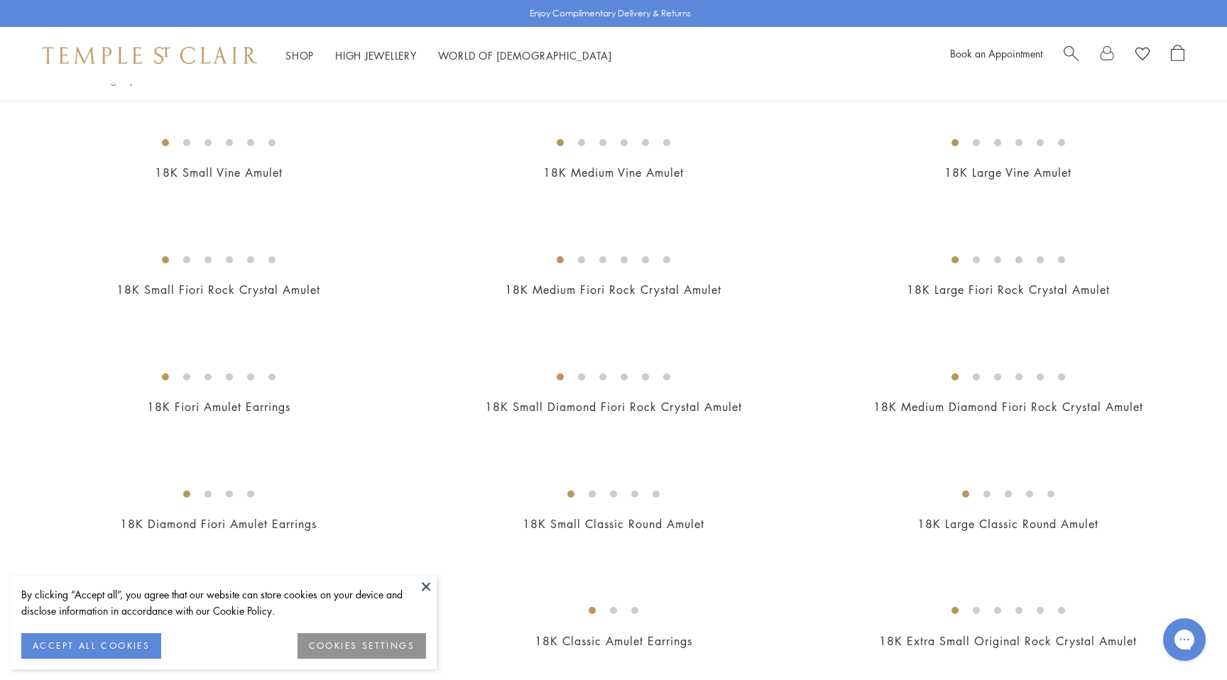
click at [0, 0] on img at bounding box center [0, 0] width 0 height 0
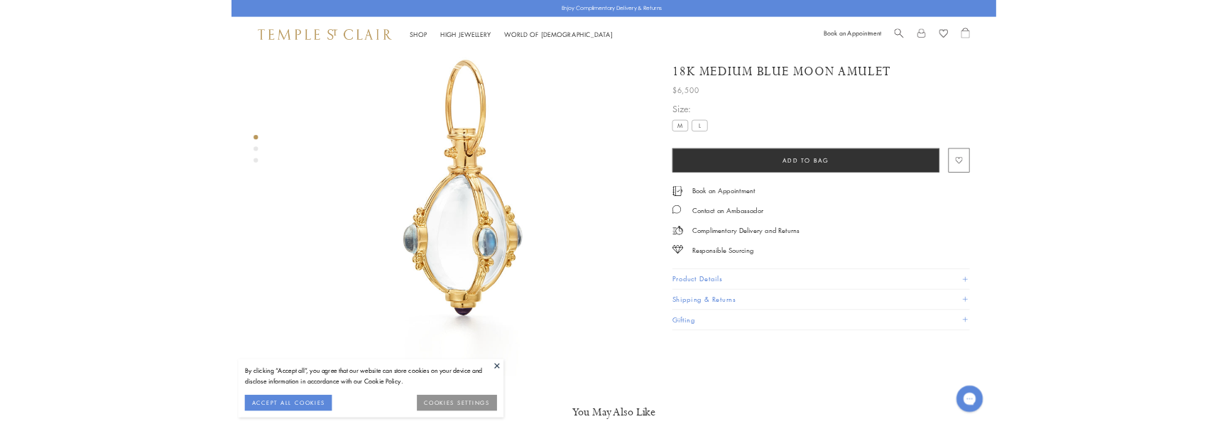
scroll to position [84, 0]
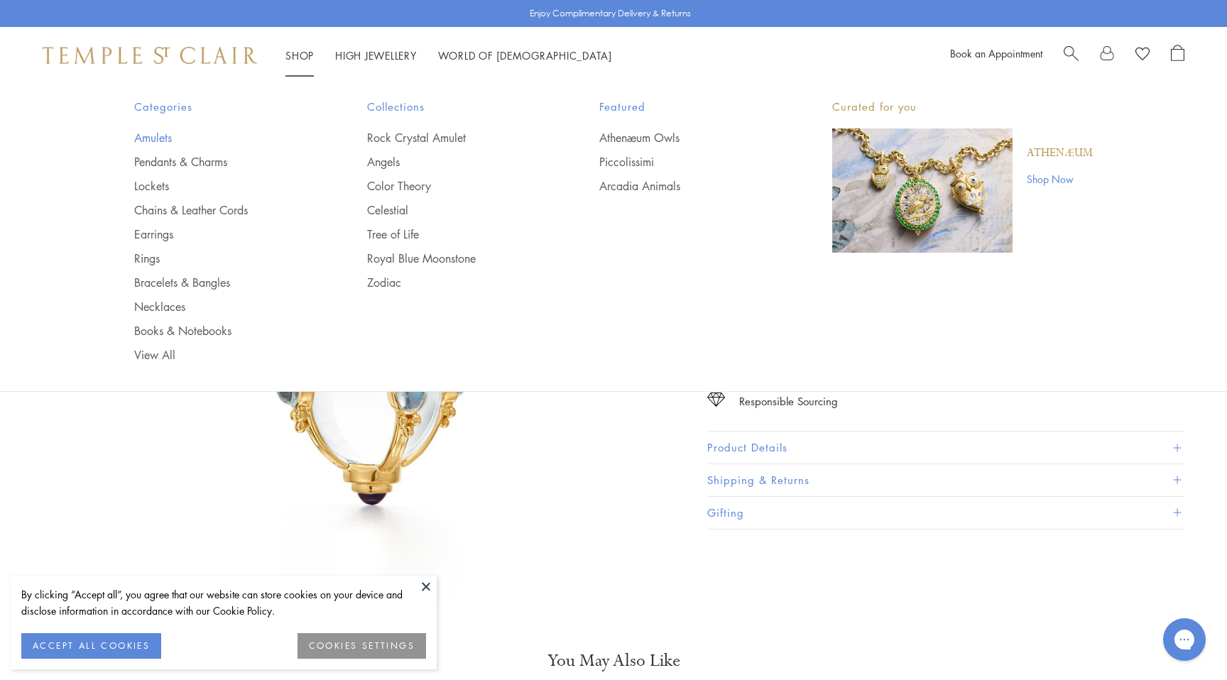
click at [167, 134] on link "Amulets" at bounding box center [222, 138] width 176 height 16
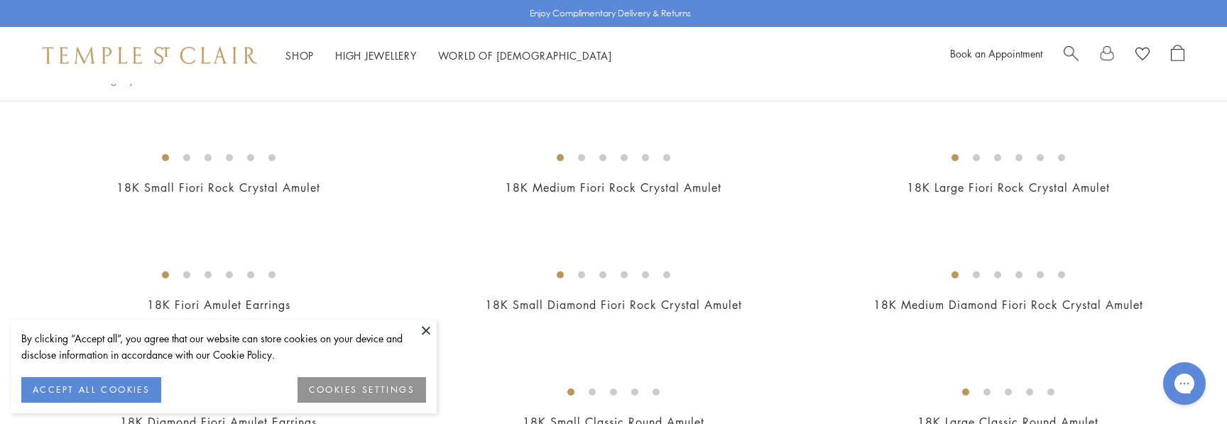
scroll to position [566, 0]
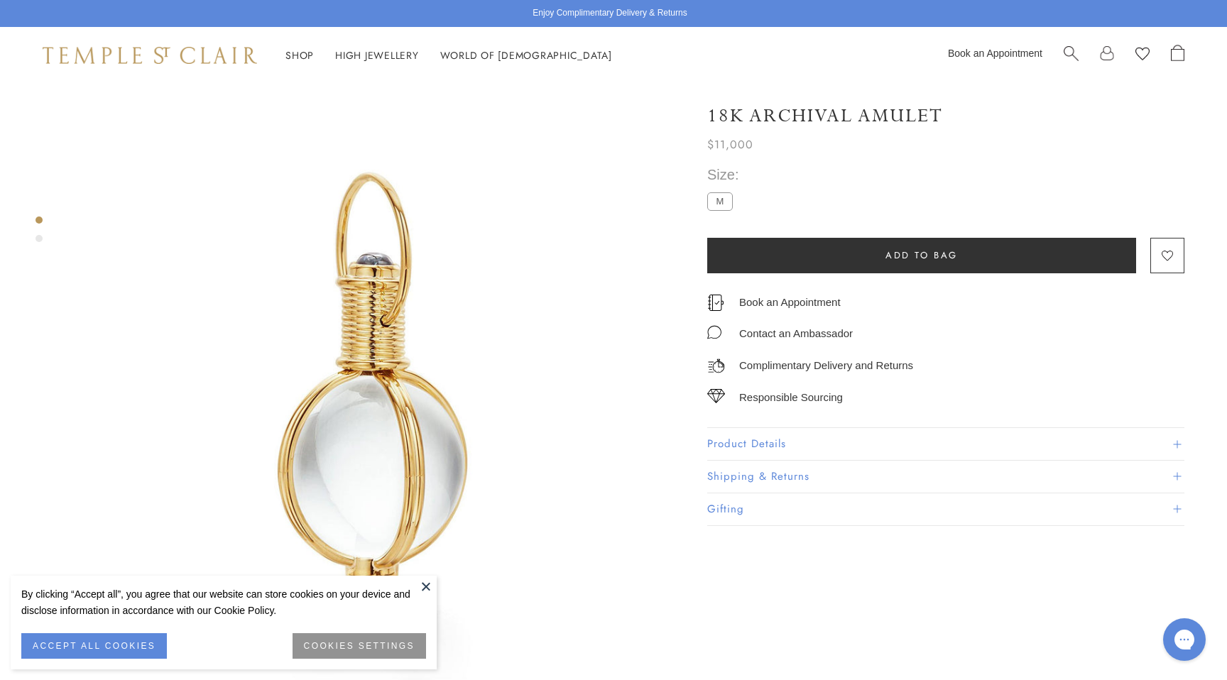
click at [171, 58] on img at bounding box center [150, 55] width 214 height 17
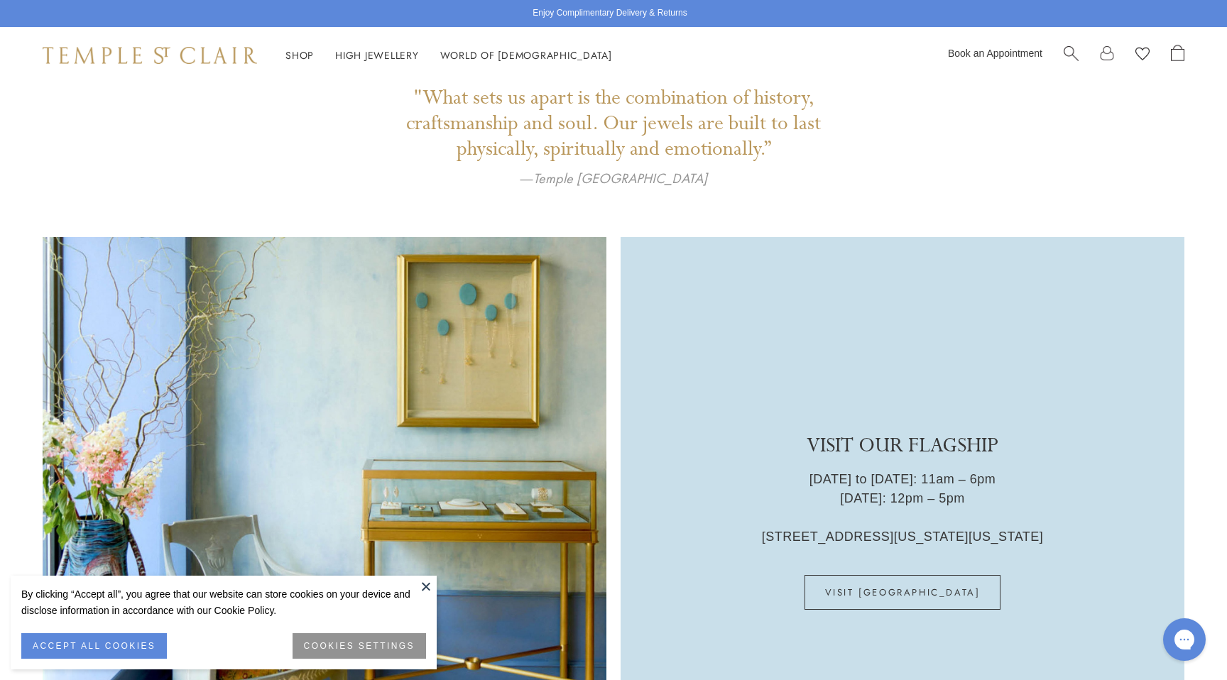
scroll to position [3685, 0]
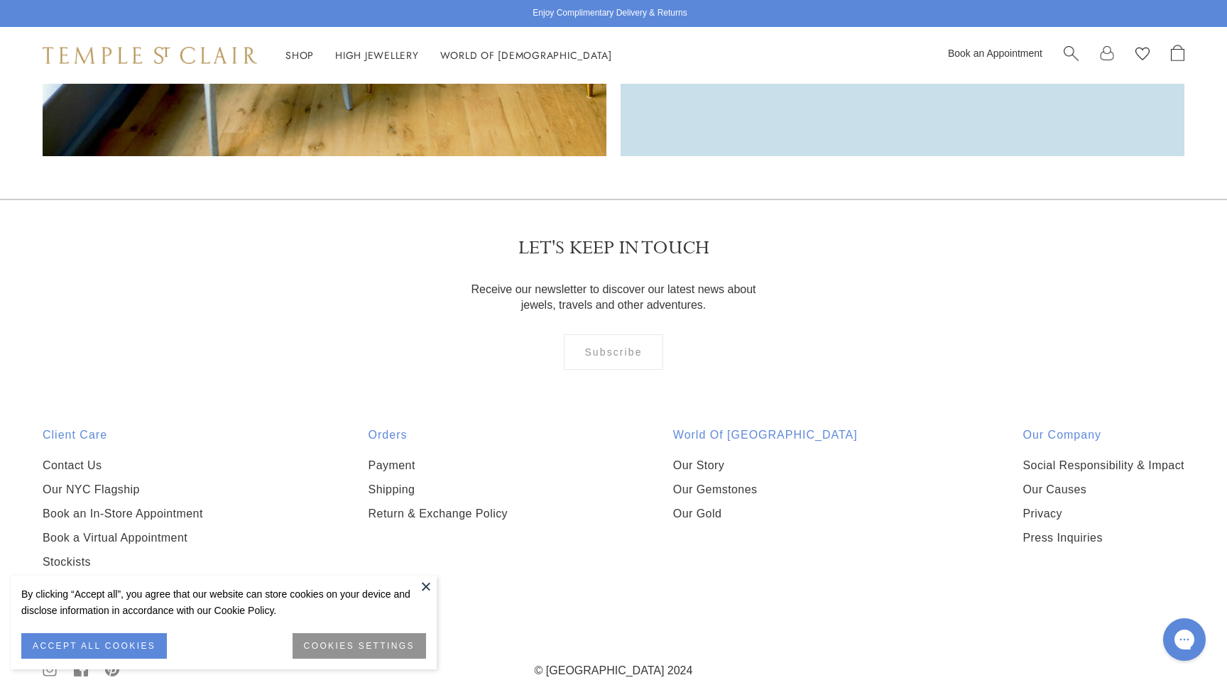
scroll to position [4329, 0]
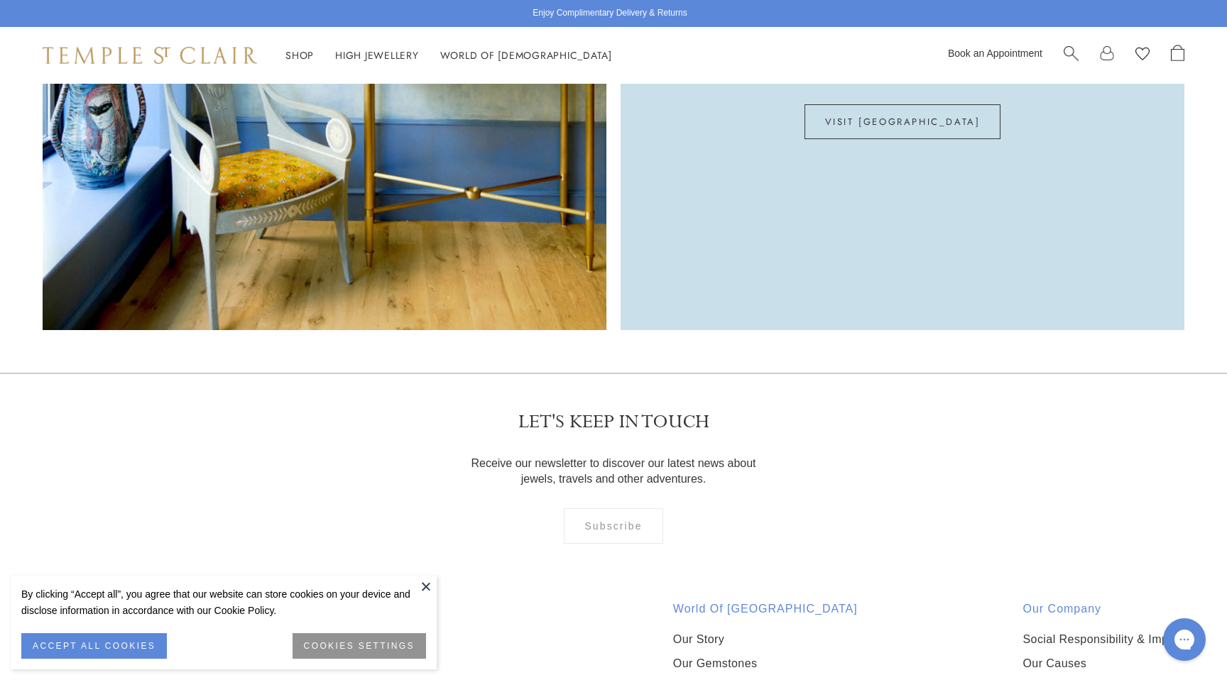
scroll to position [4329, 0]
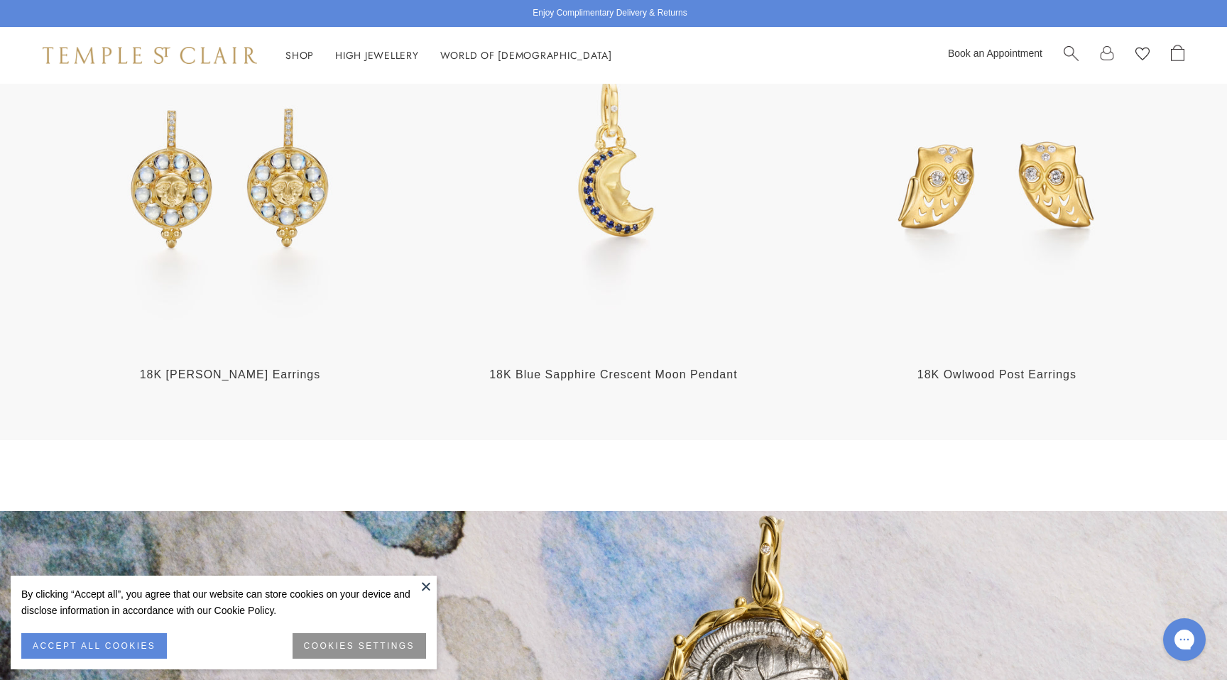
scroll to position [2148, 0]
click at [579, 193] on img at bounding box center [613, 161] width 375 height 375
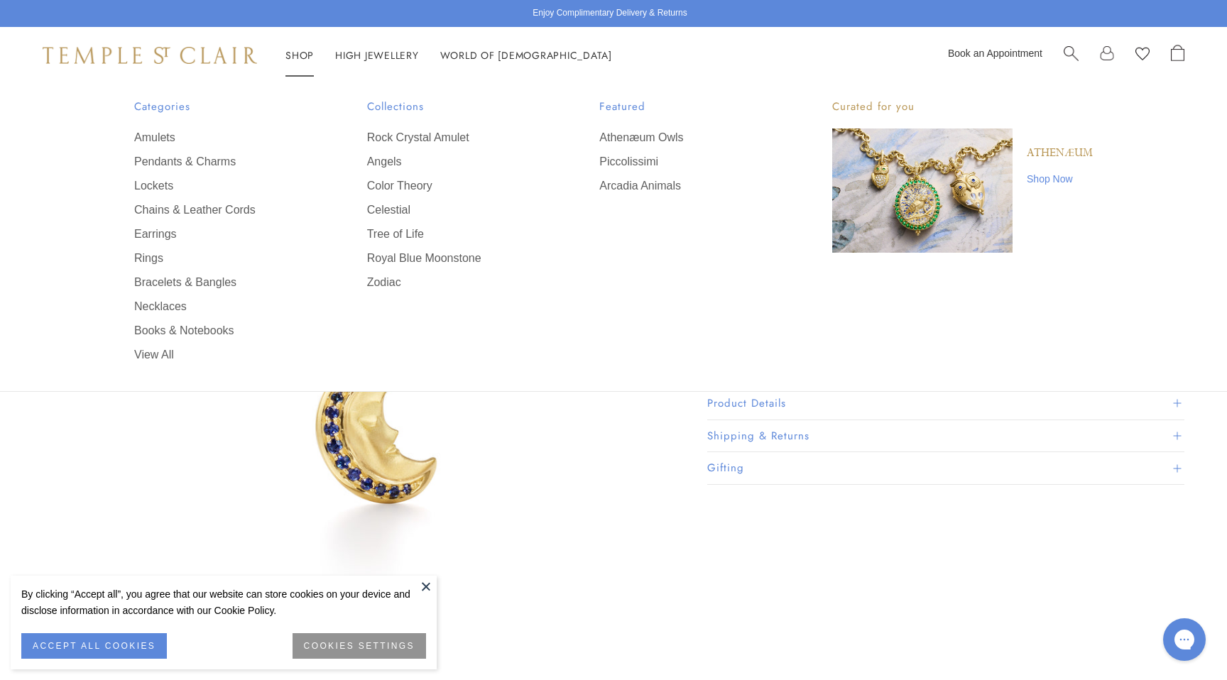
click at [214, 55] on img at bounding box center [150, 55] width 214 height 17
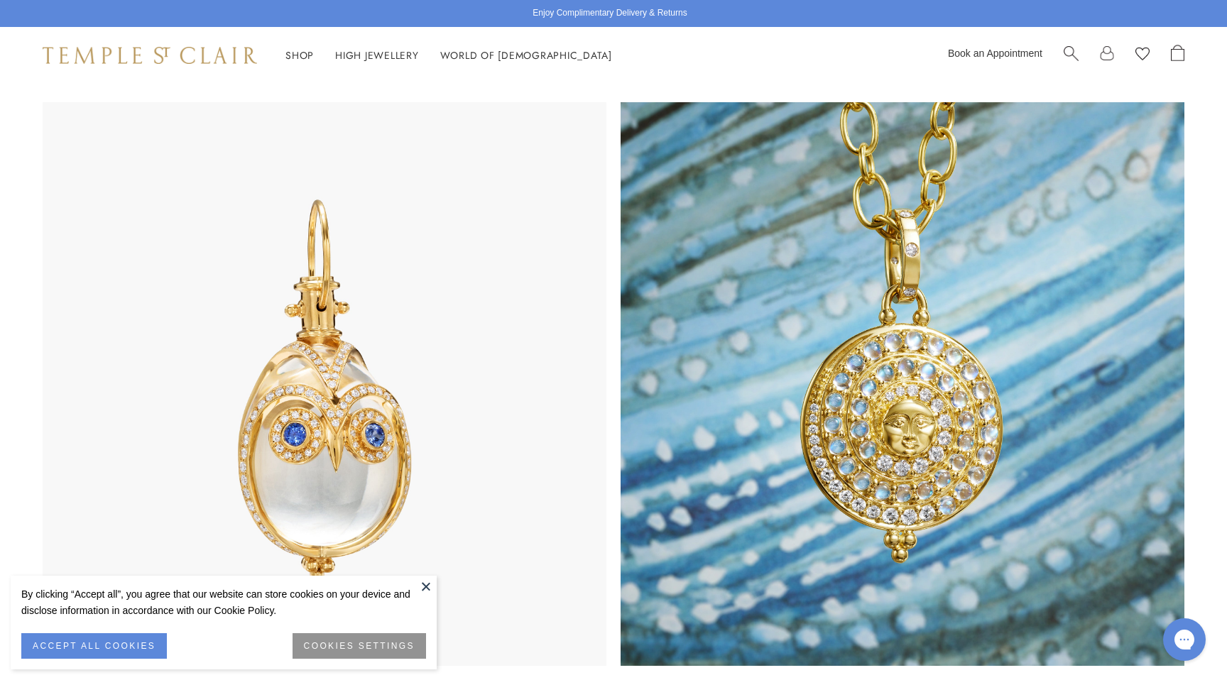
scroll to position [375, 0]
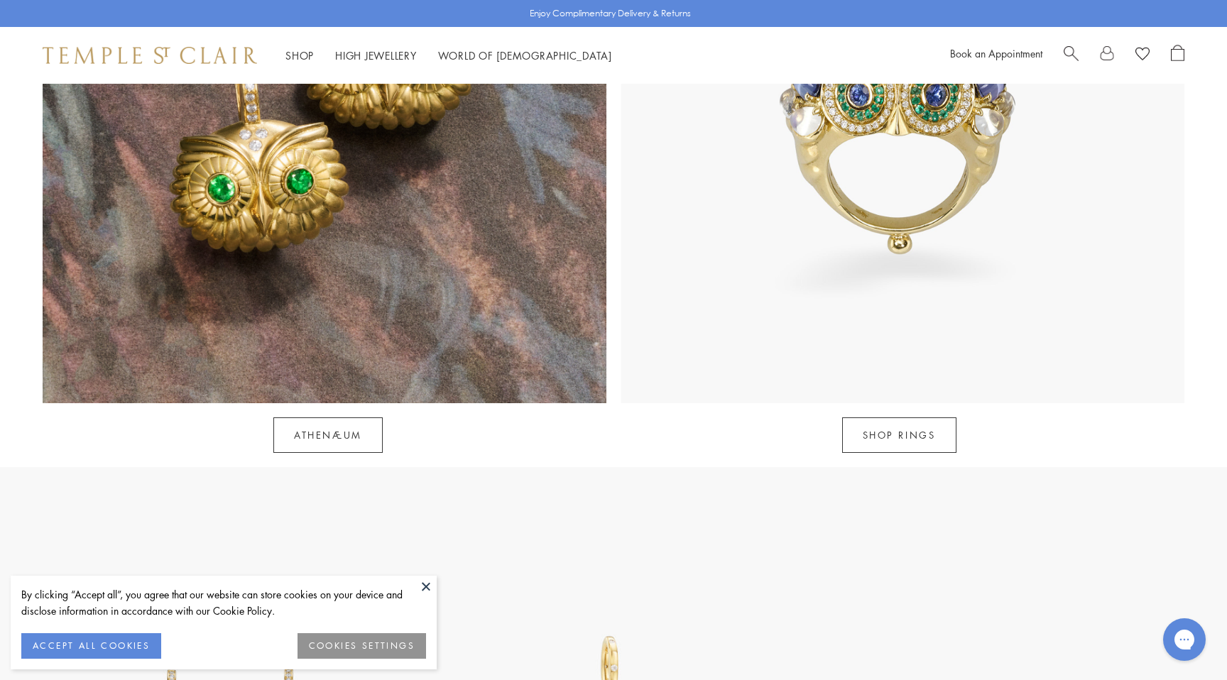
scroll to position [1273, 0]
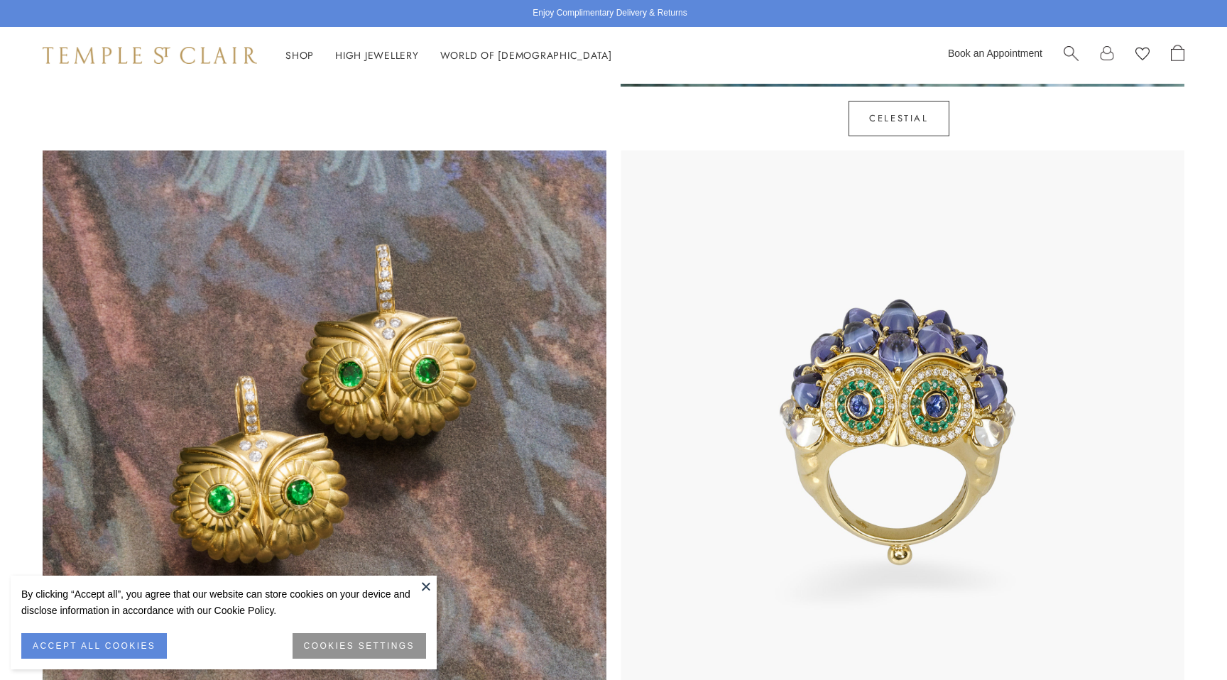
scroll to position [1276, 0]
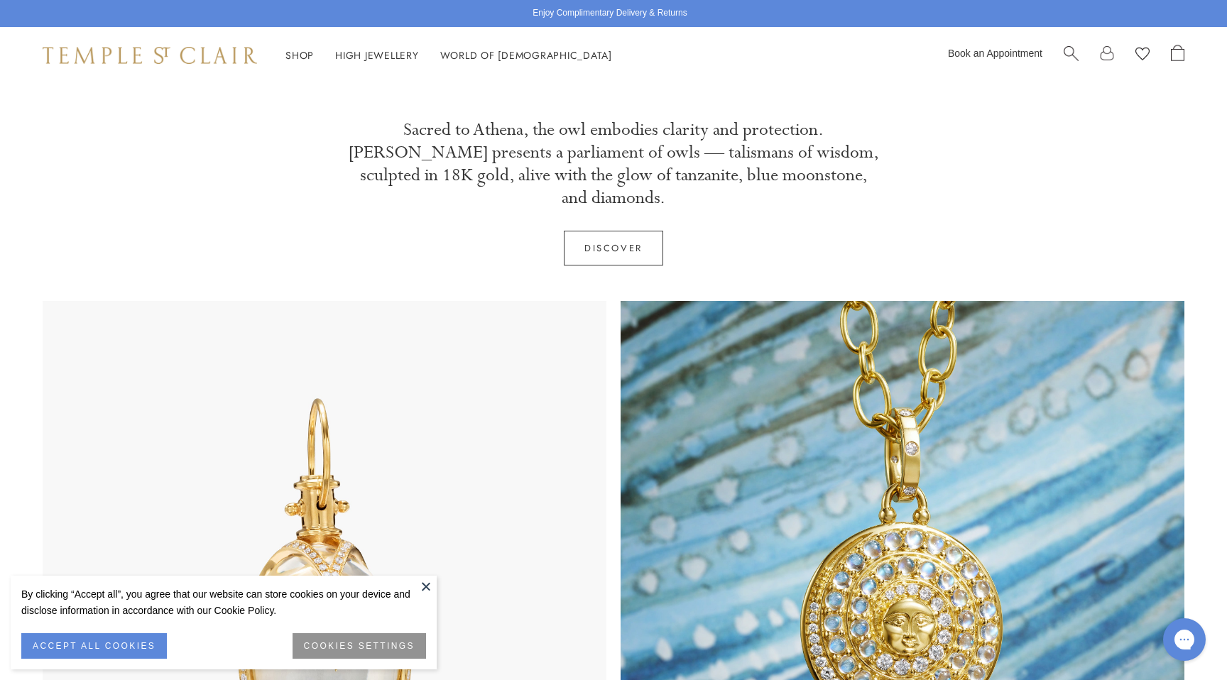
scroll to position [507, 0]
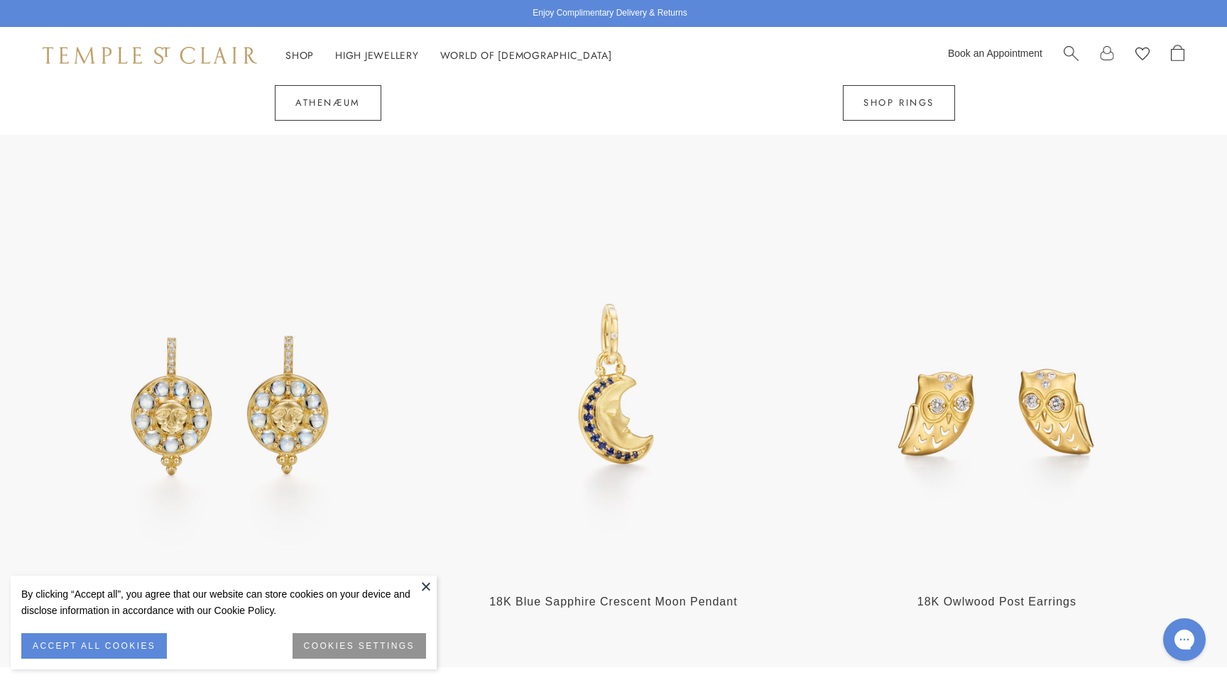
scroll to position [2102, 0]
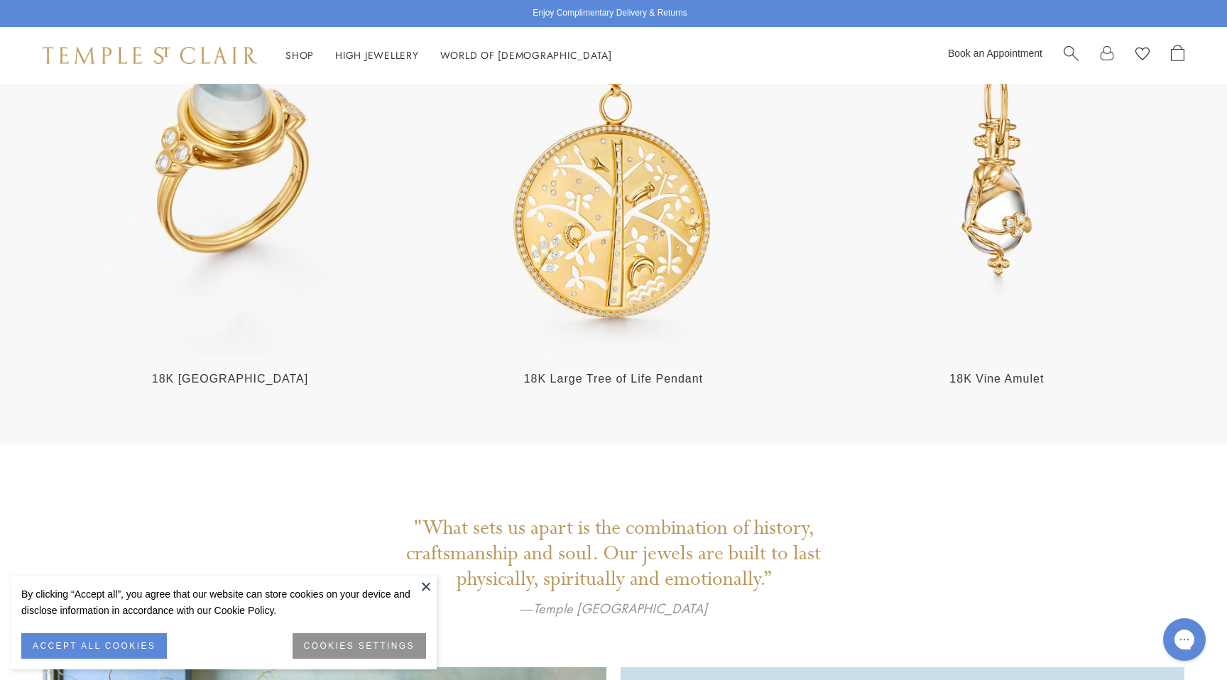
scroll to position [3305, 0]
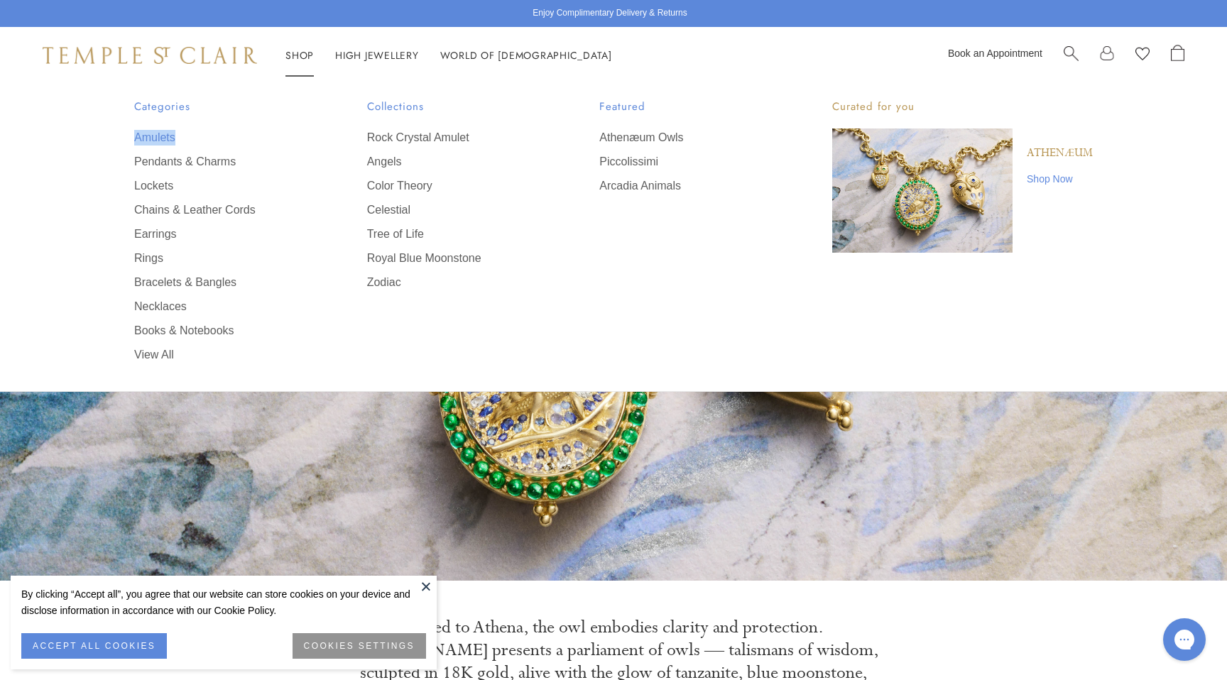
click at [156, 140] on link "Amulets" at bounding box center [222, 138] width 176 height 16
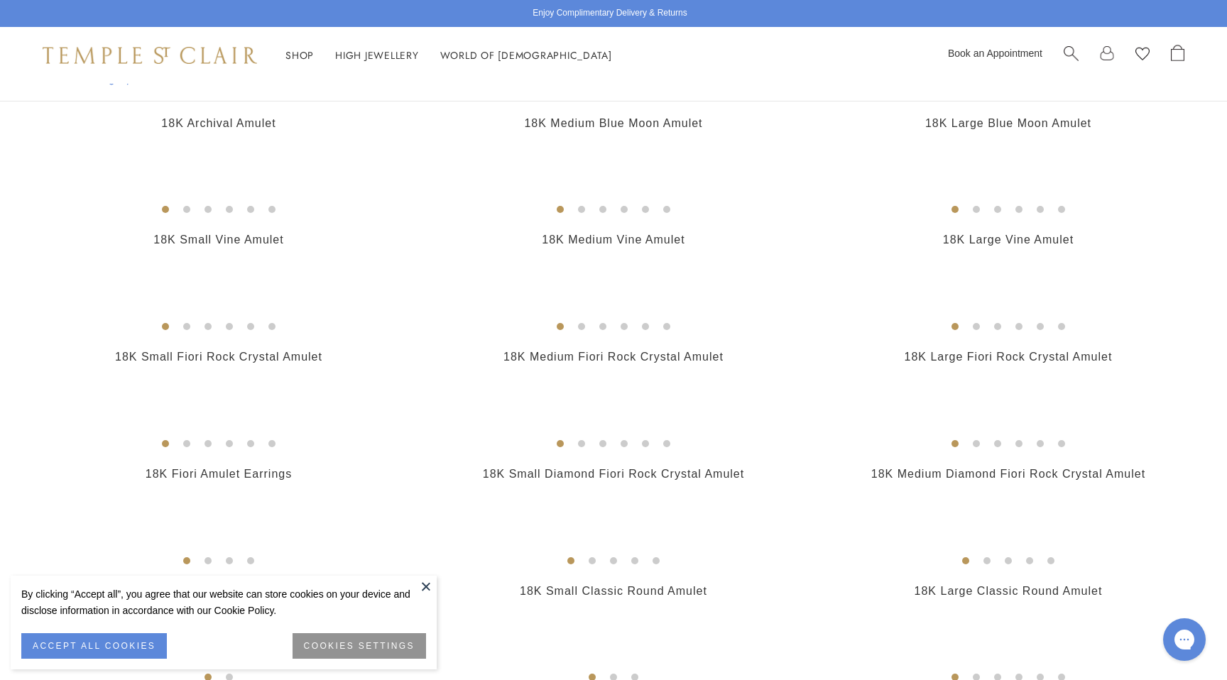
scroll to position [432, 0]
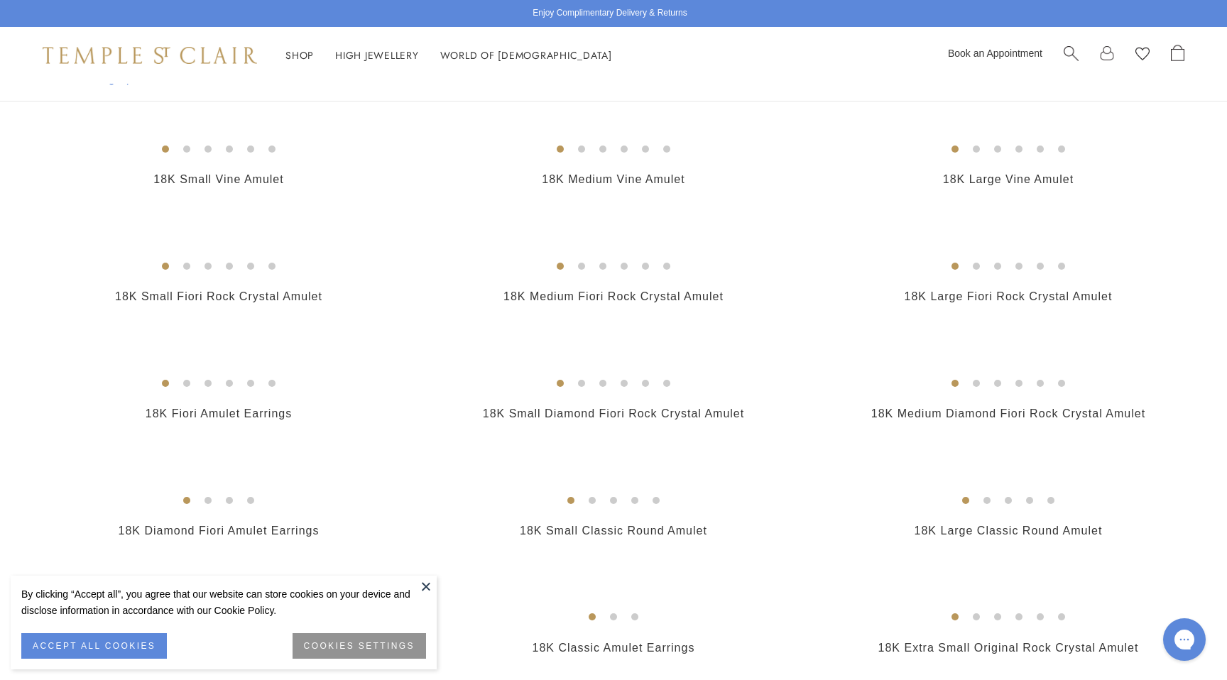
click at [0, 0] on img at bounding box center [0, 0] width 0 height 0
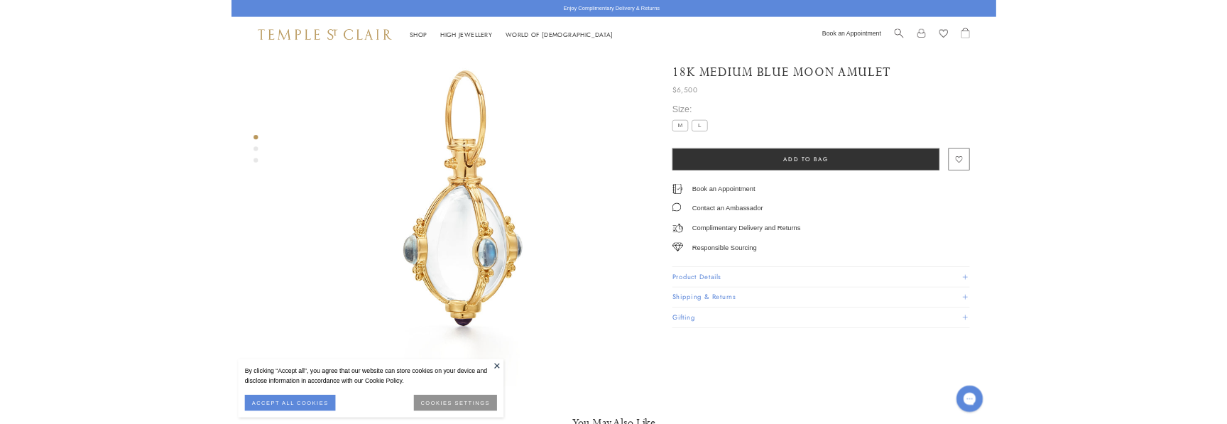
scroll to position [84, 0]
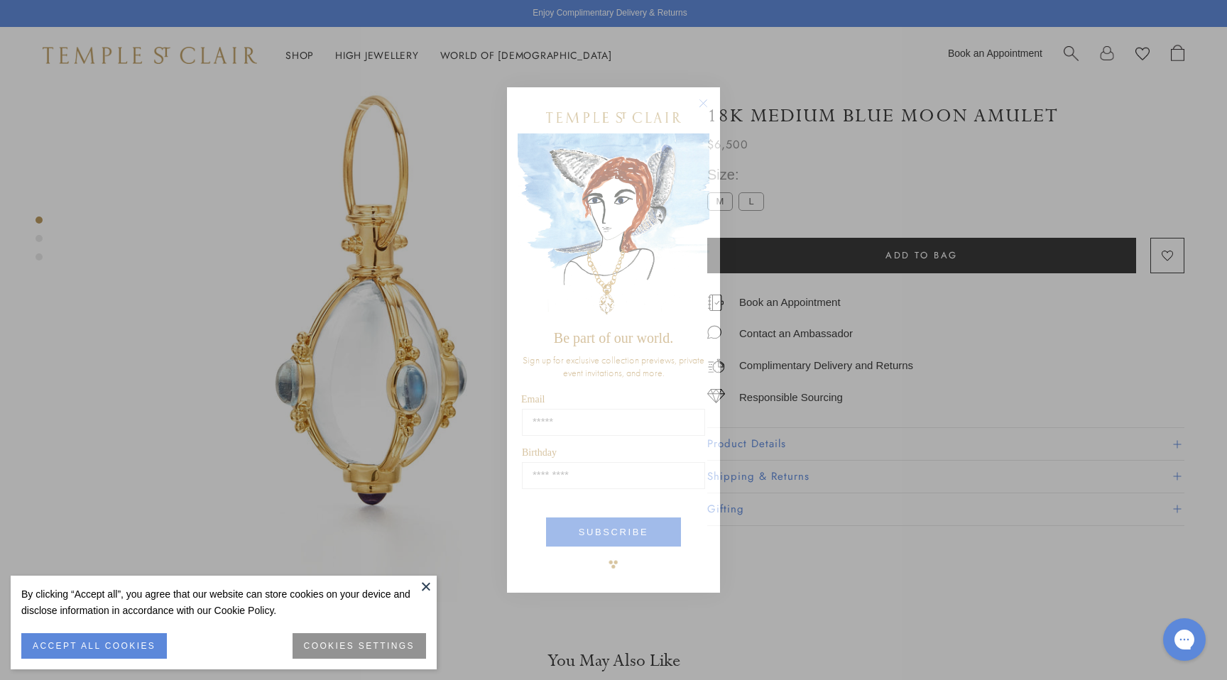
click at [705, 104] on circle "Close dialog" at bounding box center [703, 103] width 17 height 17
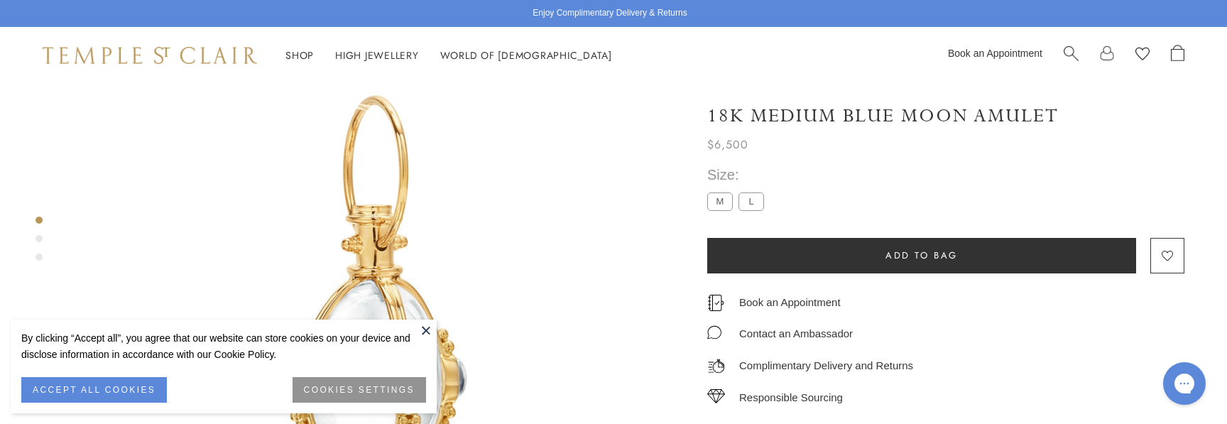
click at [205, 54] on img at bounding box center [150, 55] width 214 height 17
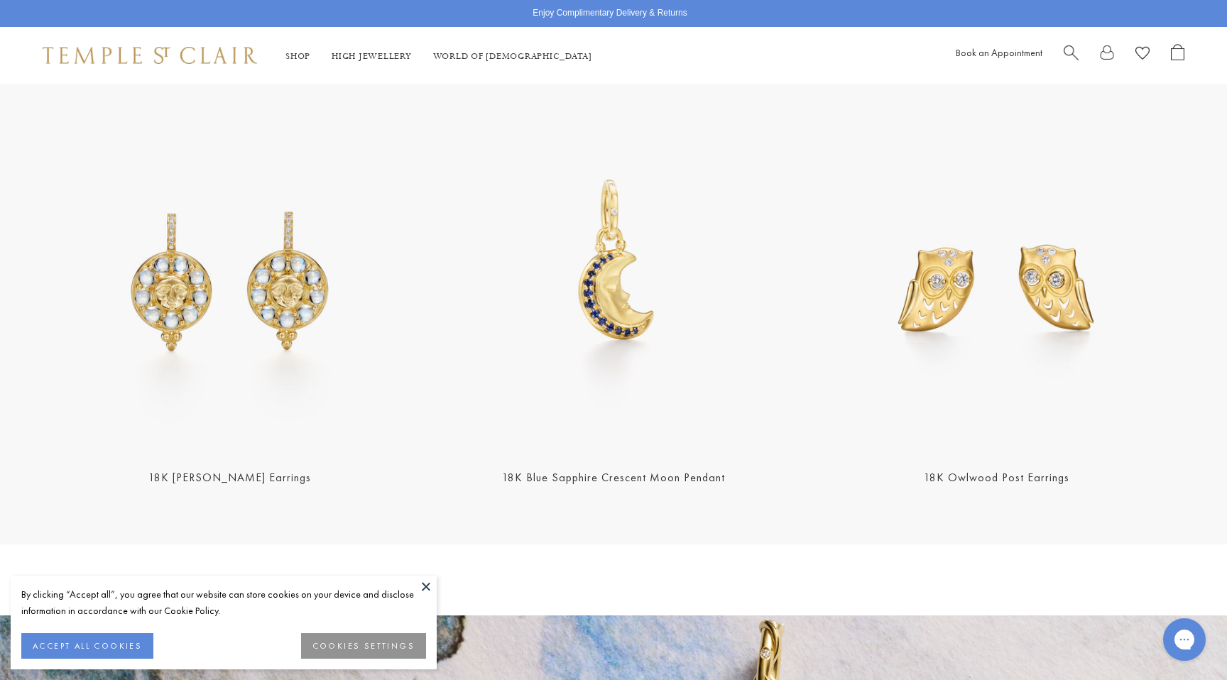
scroll to position [2037, 0]
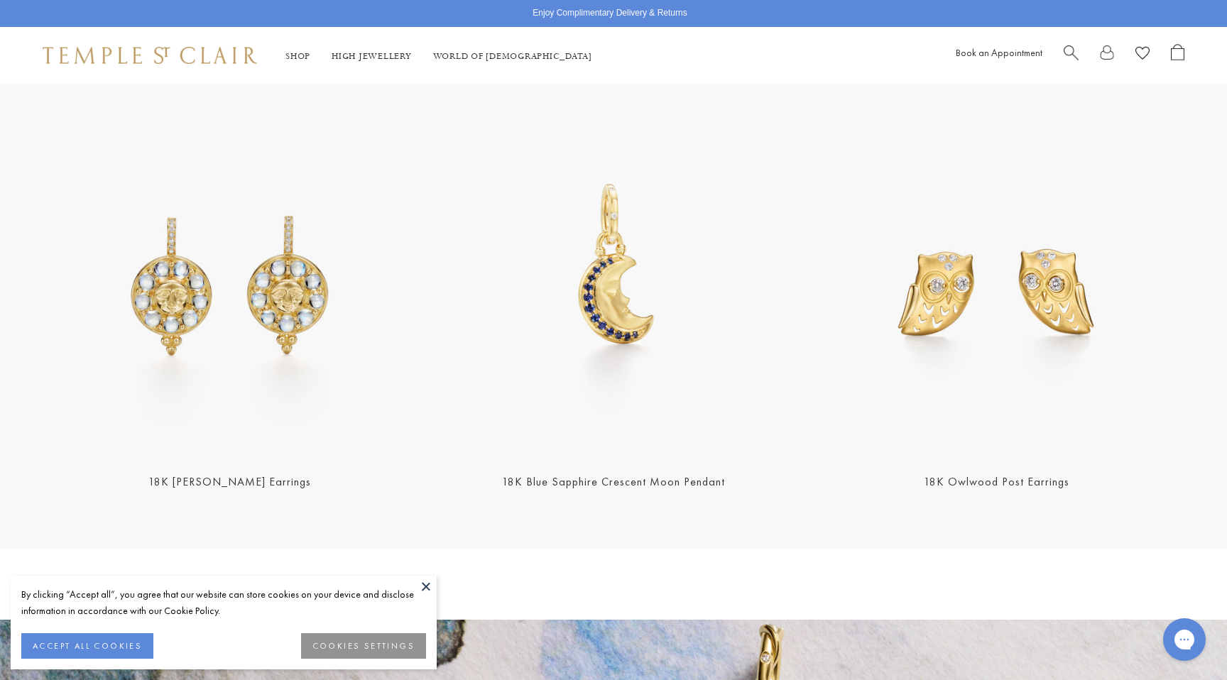
click at [197, 239] on img at bounding box center [230, 269] width 375 height 375
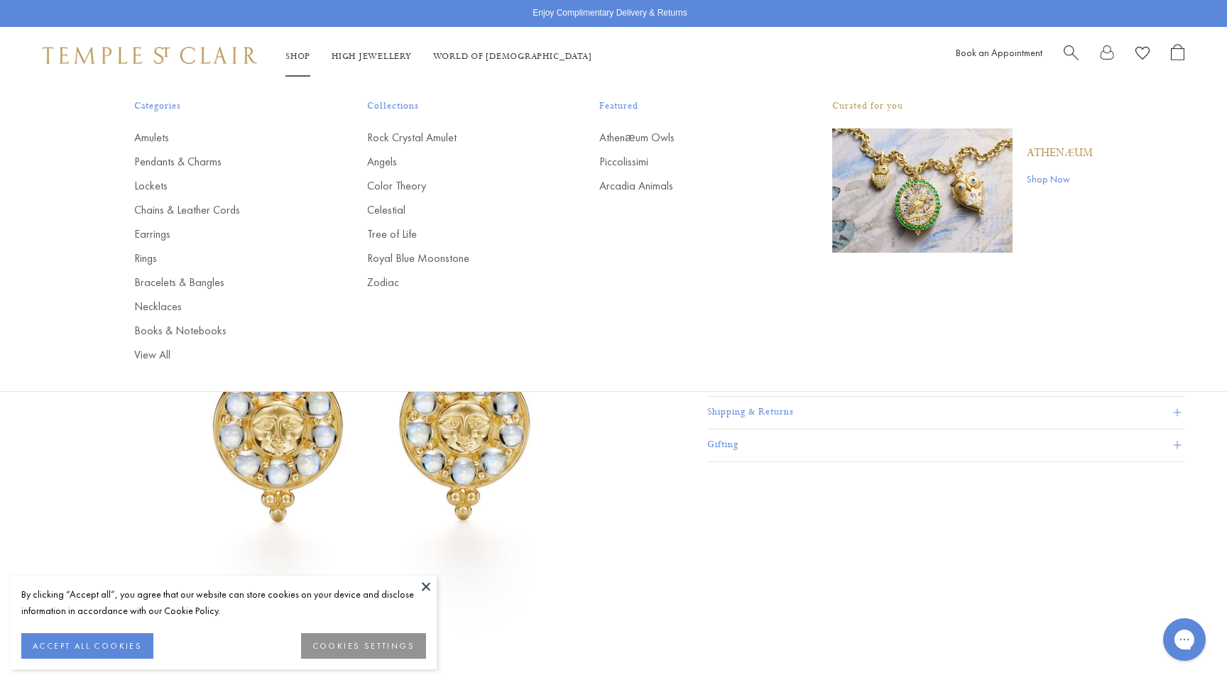
click at [210, 55] on img at bounding box center [150, 55] width 214 height 17
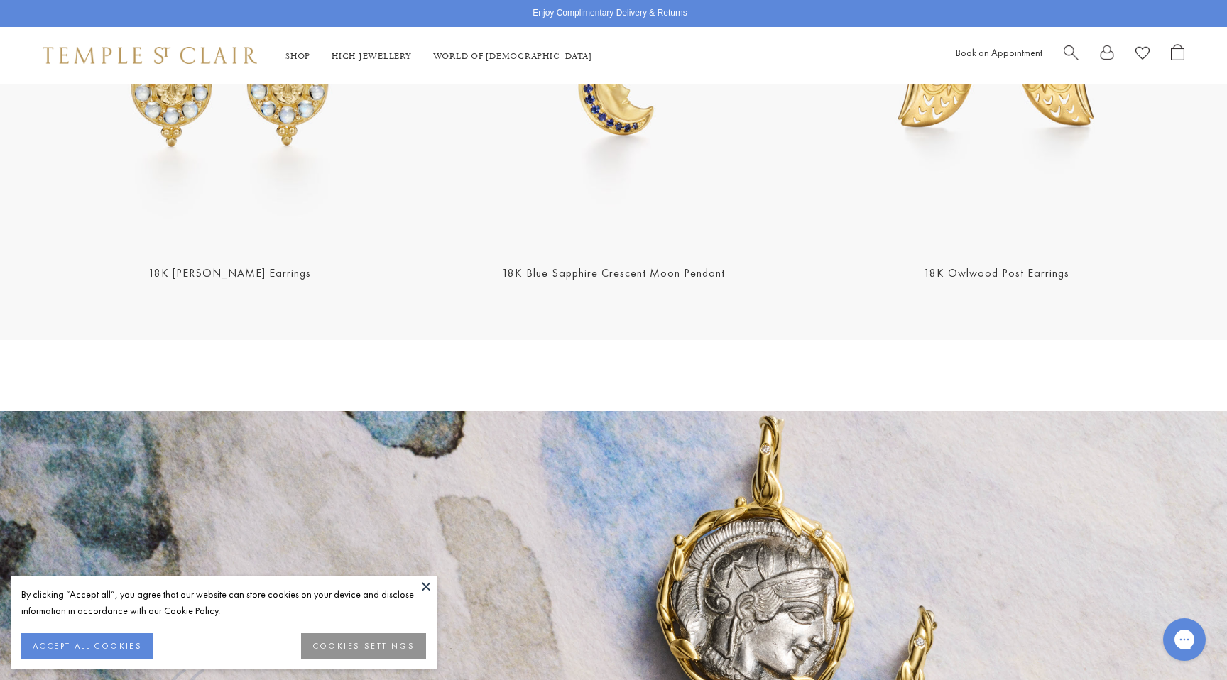
scroll to position [2256, 0]
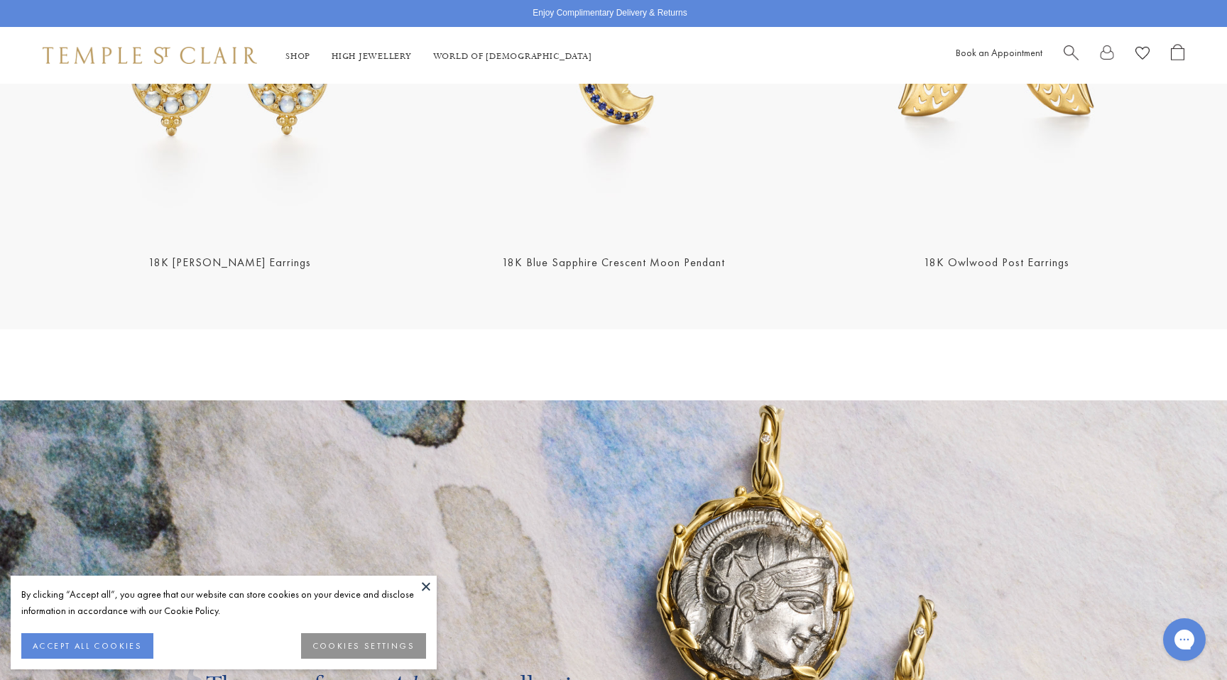
click at [585, 136] on img at bounding box center [613, 50] width 375 height 375
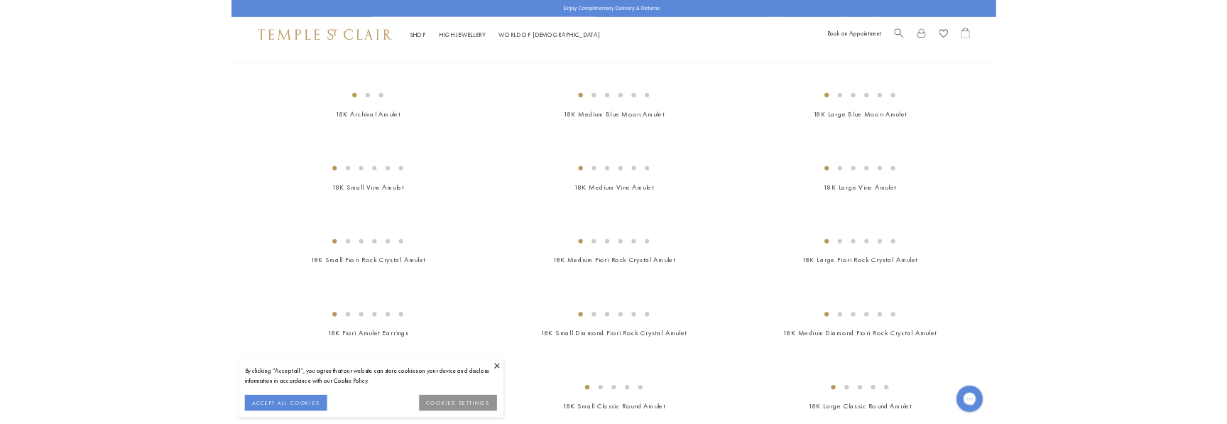
scroll to position [312, 0]
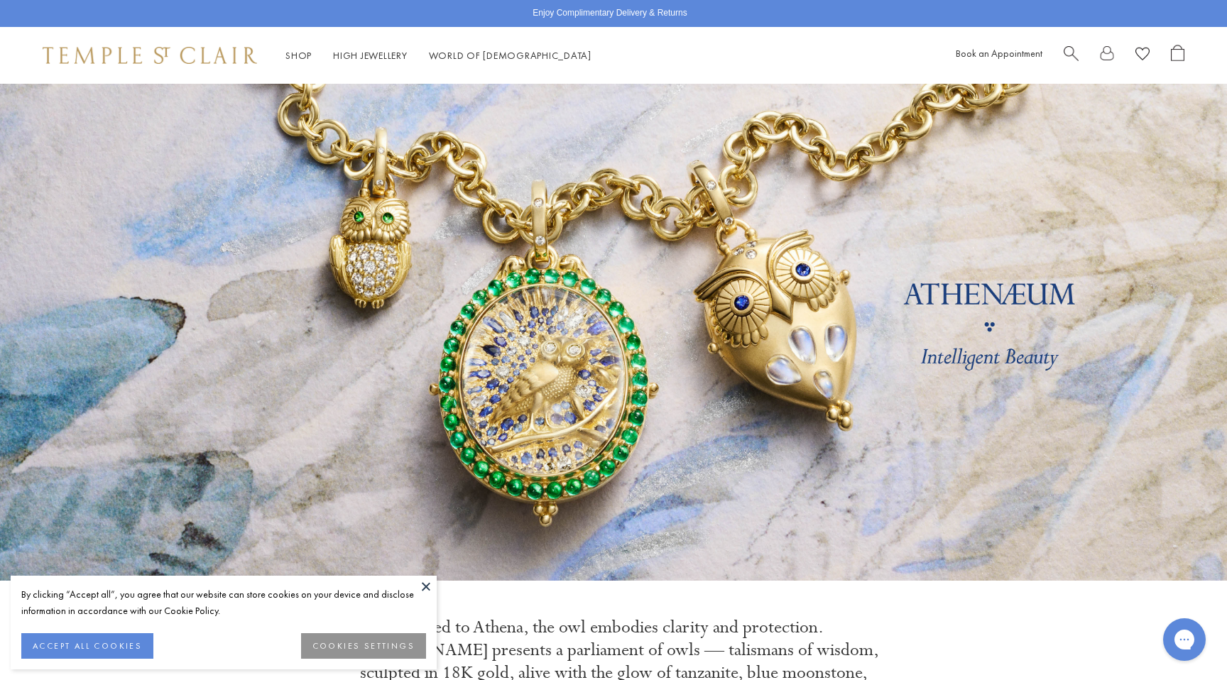
click at [766, 8] on div "Enjoy Complimentary Delivery & Returns" at bounding box center [613, 13] width 1227 height 27
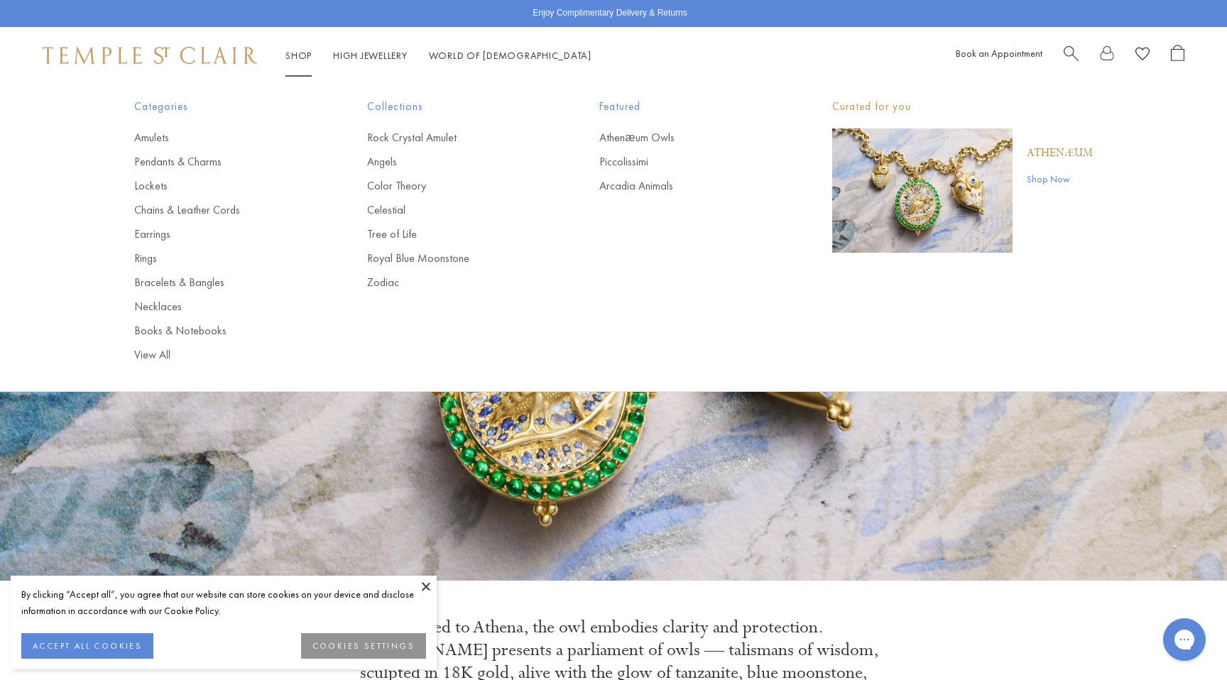
click at [594, 31] on div "Shop Shop Categories Amulets Pendants & Charms Lockets Chains & Leather Cords E…" at bounding box center [613, 55] width 1227 height 57
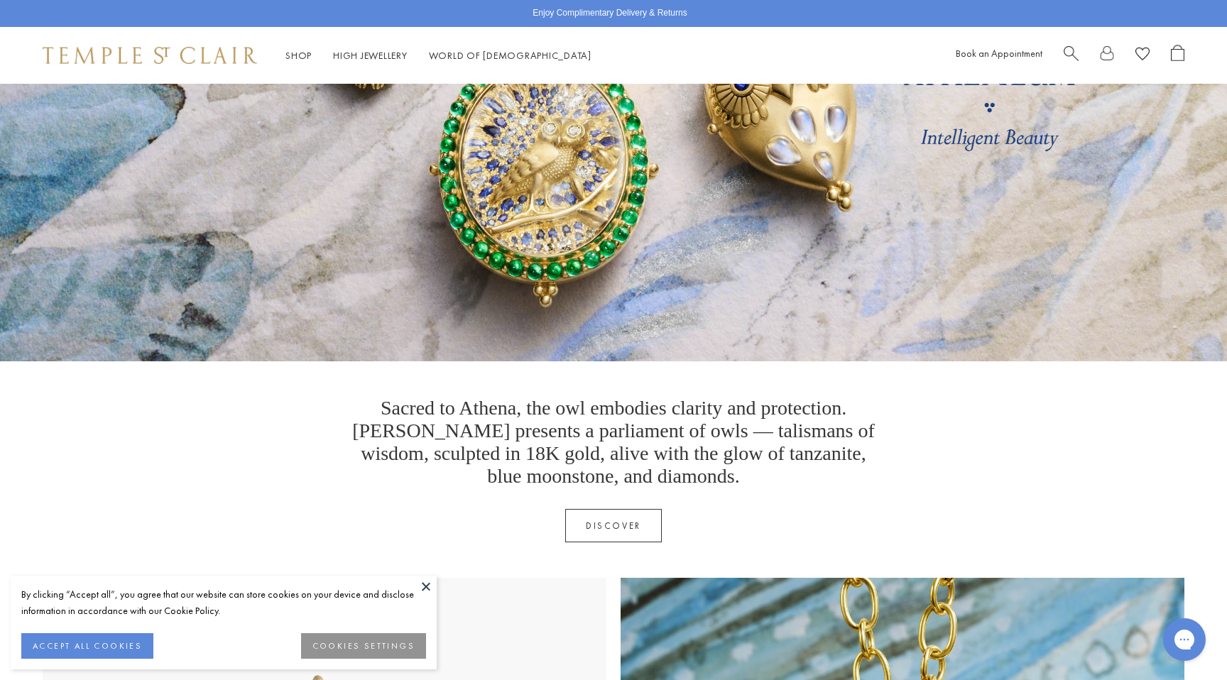
scroll to position [391, 0]
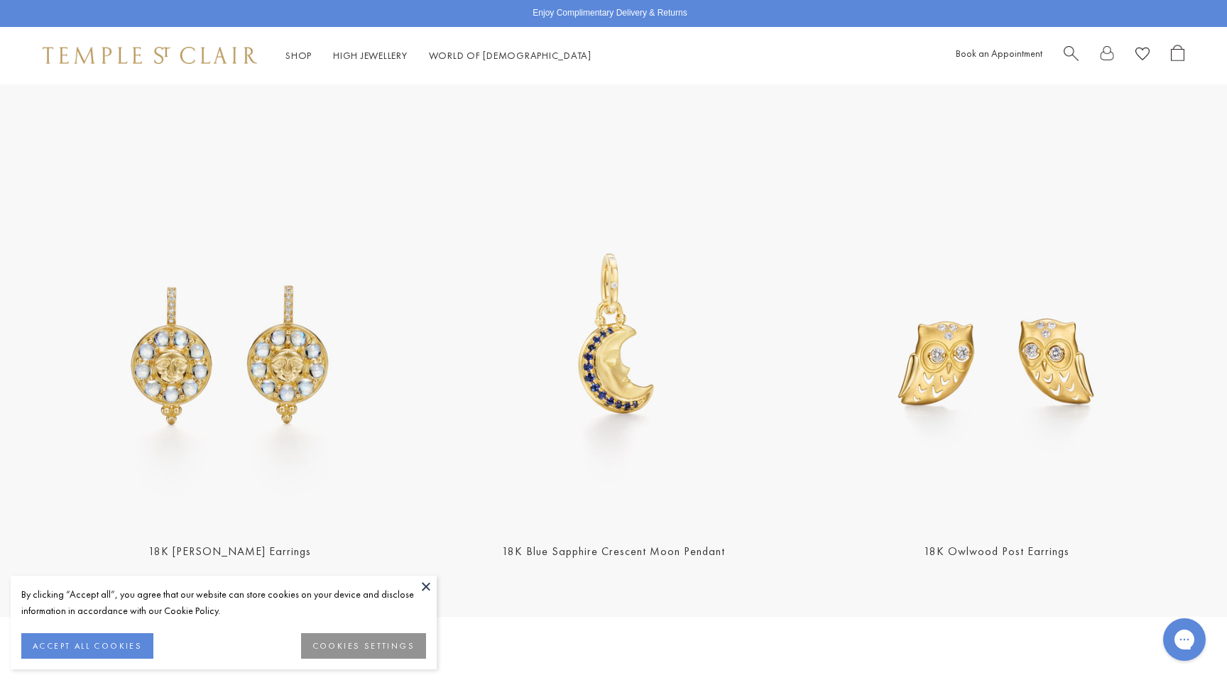
scroll to position [1969, 0]
